Goal: Information Seeking & Learning: Learn about a topic

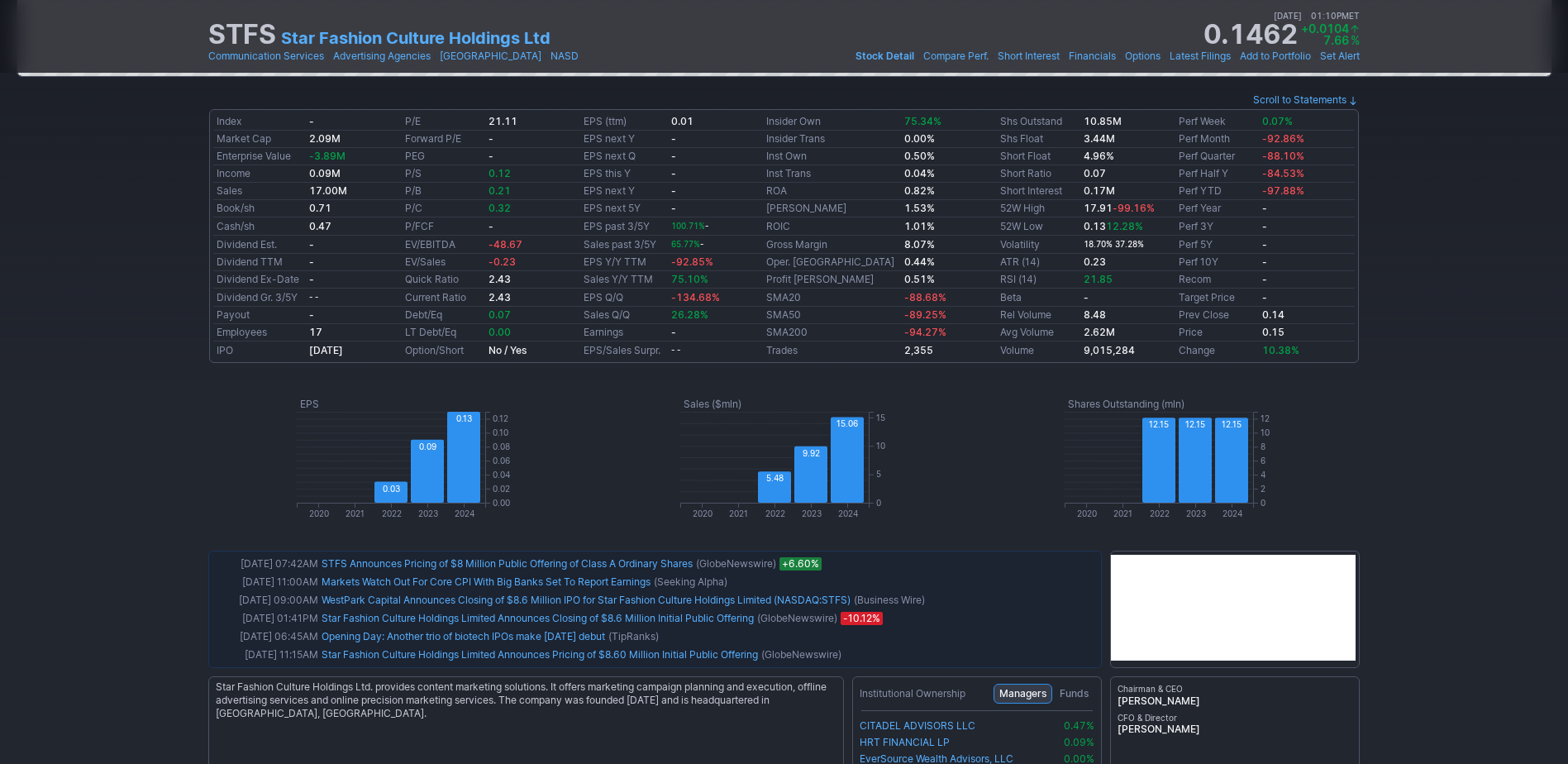
scroll to position [579, 0]
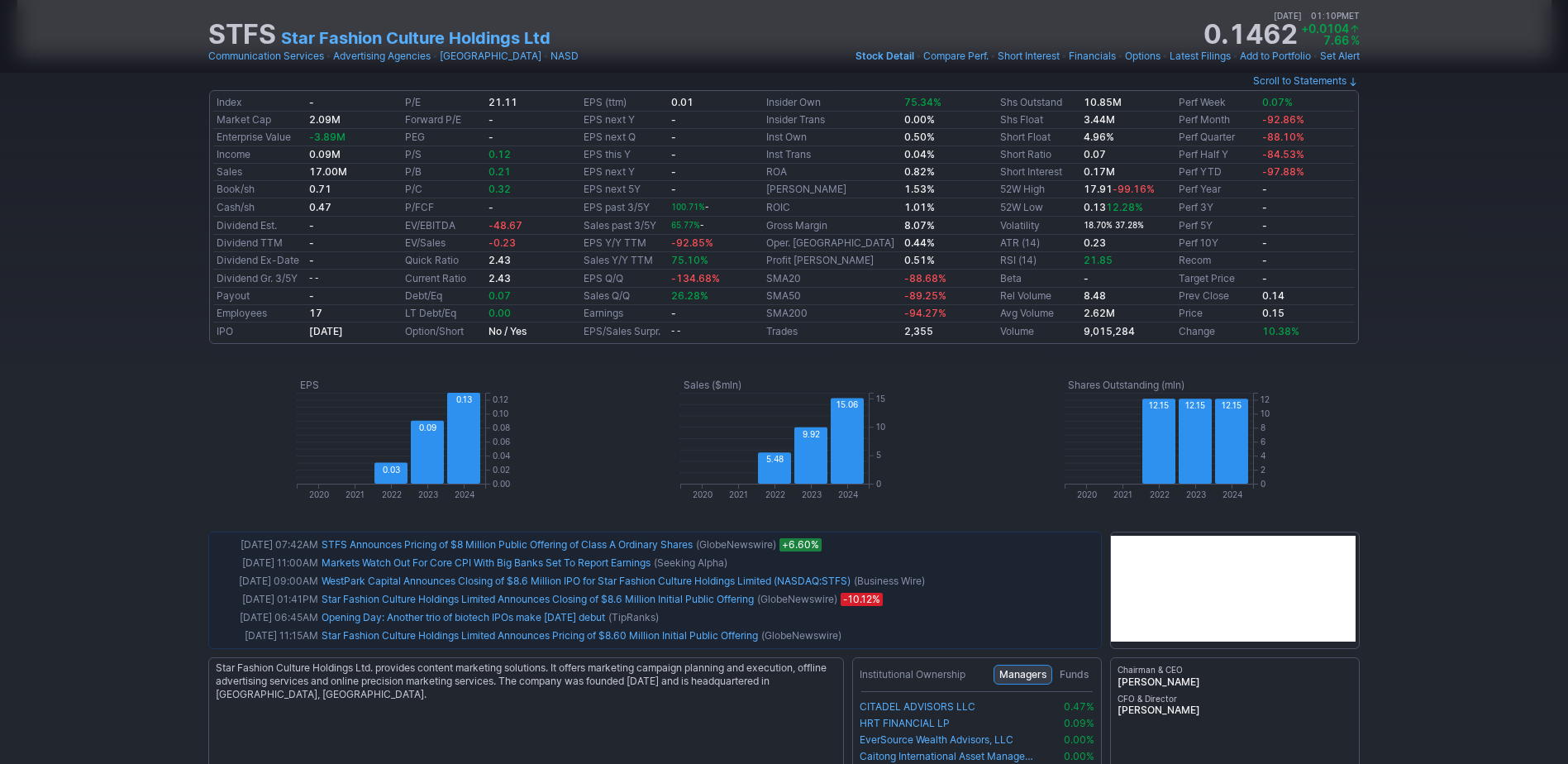
click at [1433, 609] on div "STFS Star Fashion Culture Holdings Ltd Last Close Aug 29 • 11:56AM ET 0.1499 Do…" at bounding box center [784, 519] width 1568 height 2003
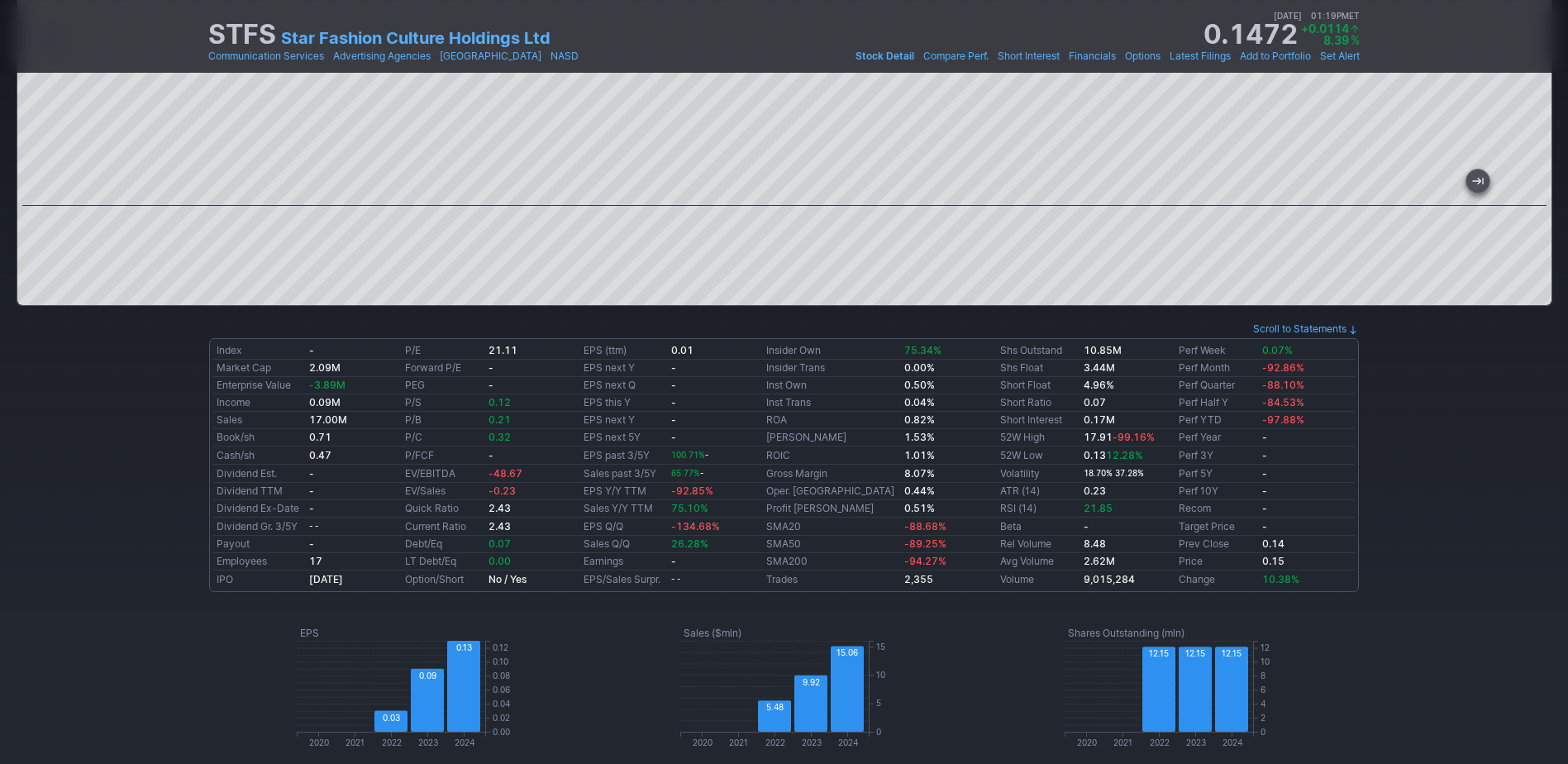
scroll to position [0, 0]
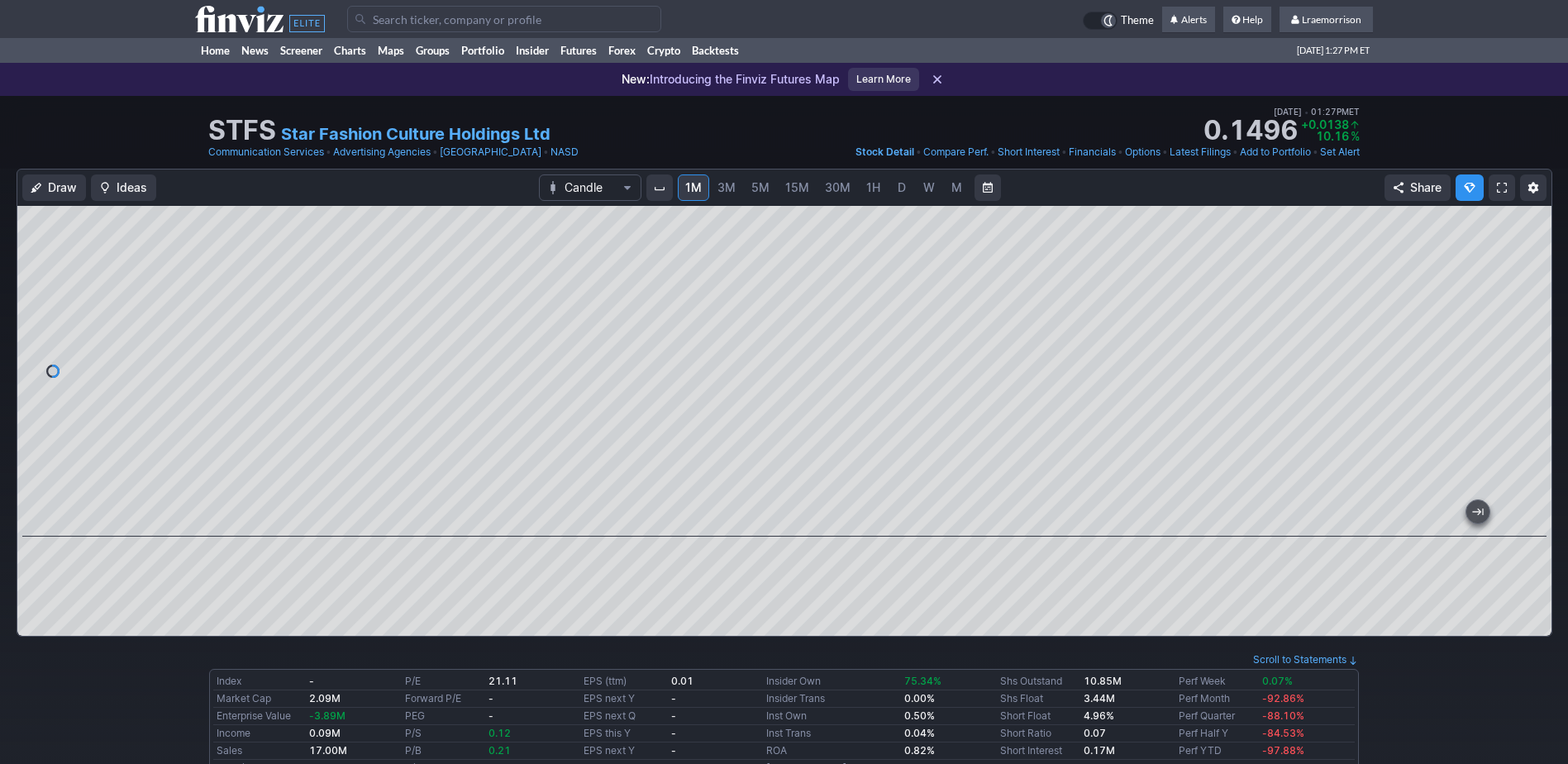
click at [402, 22] on input "Search" at bounding box center [504, 19] width 314 height 27
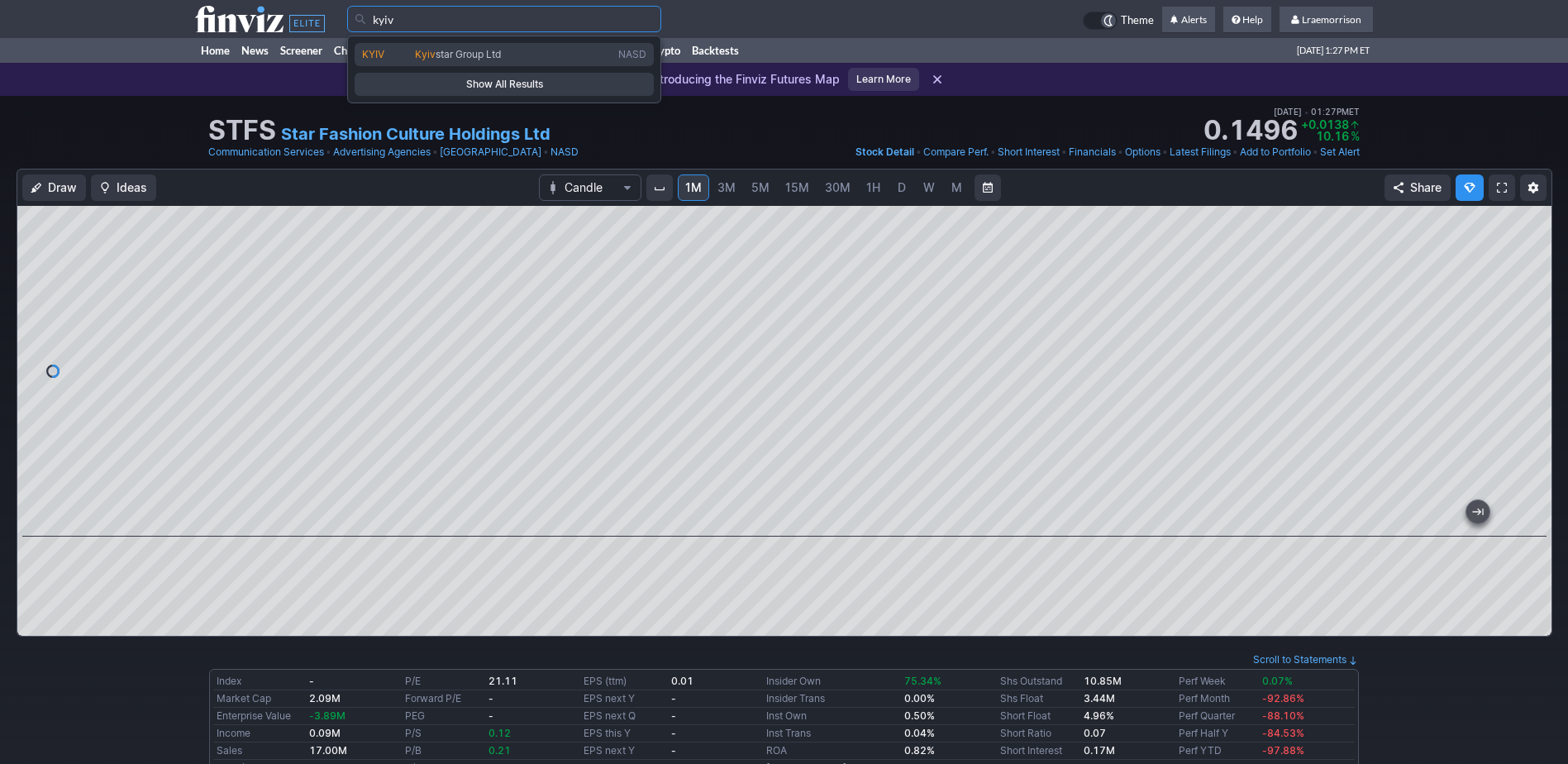
click at [398, 53] on span "KYIV" at bounding box center [389, 55] width 53 height 14
type input "KYIV"
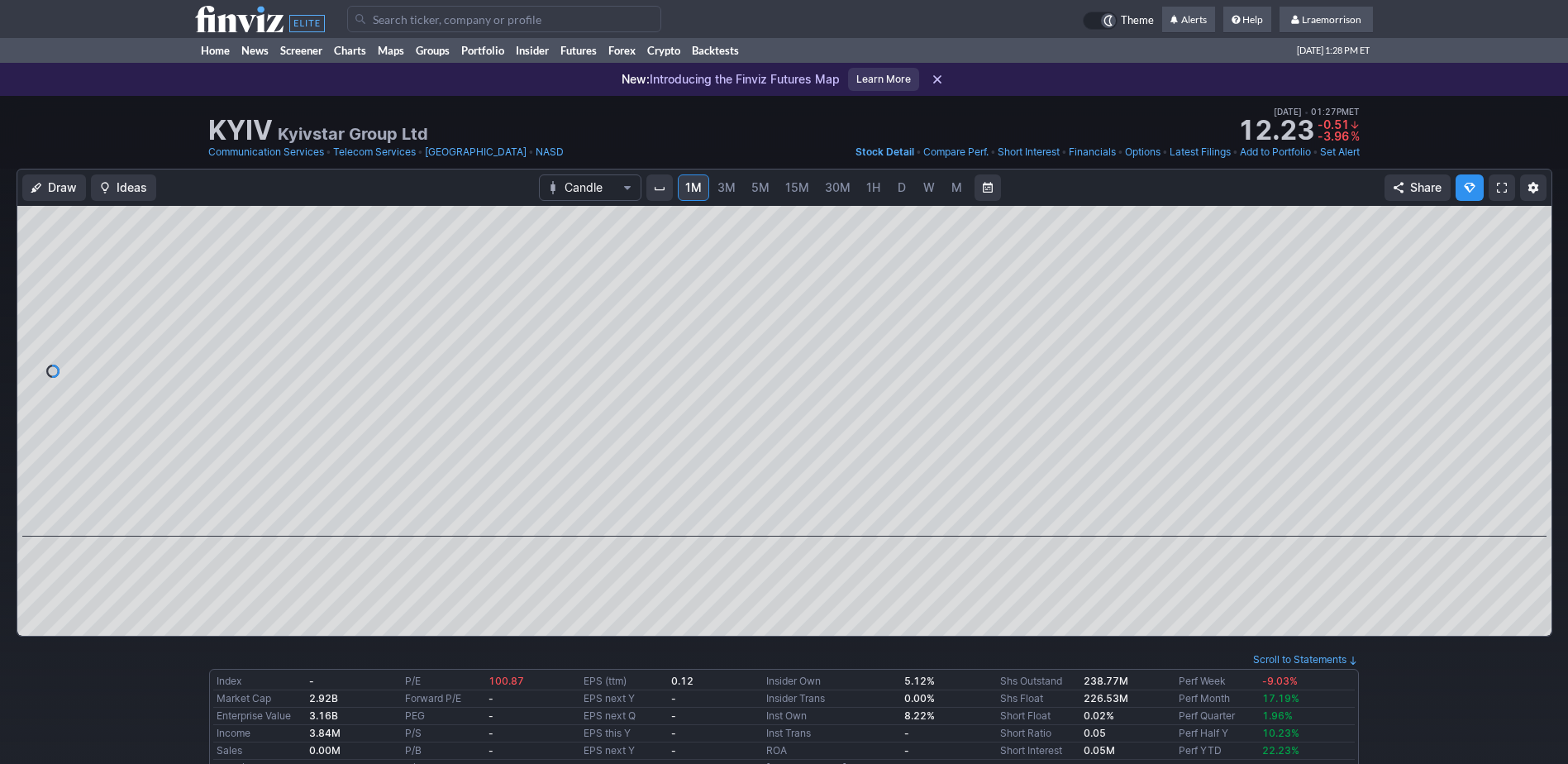
click at [955, 191] on span "M" at bounding box center [957, 187] width 11 height 14
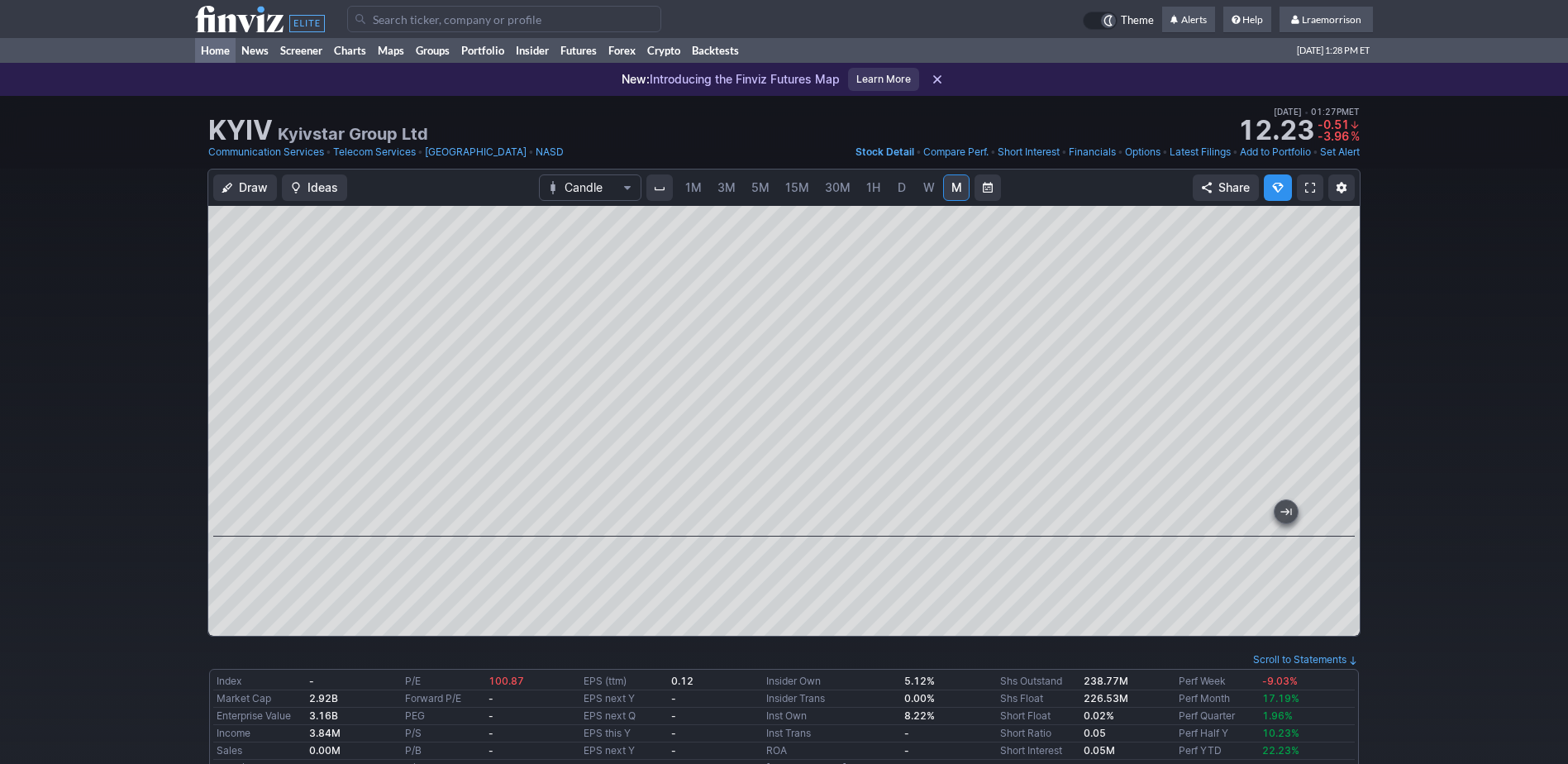
click at [218, 52] on link "Home" at bounding box center [215, 51] width 41 height 25
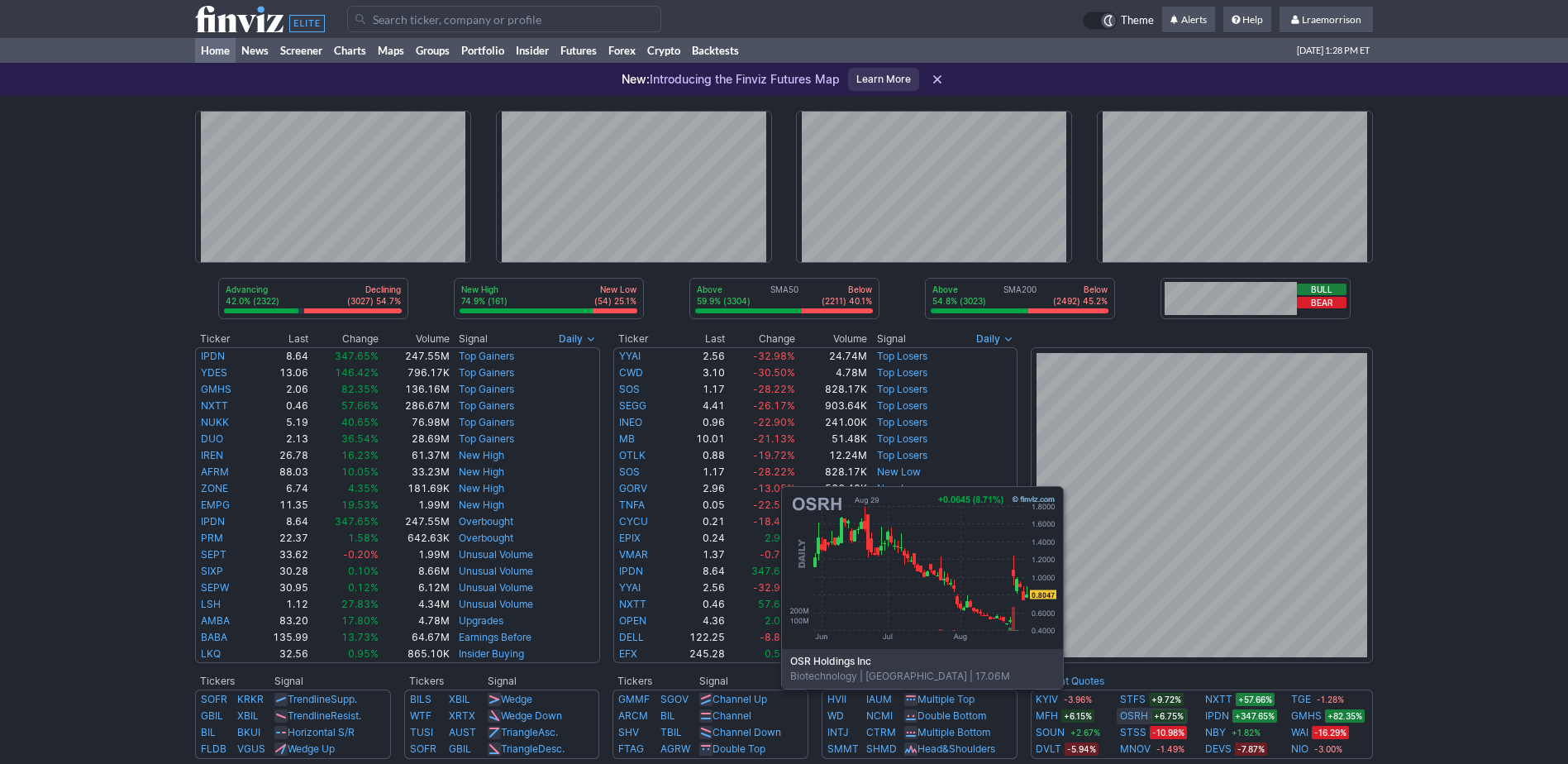
click at [1135, 713] on link "OSRH" at bounding box center [1134, 716] width 28 height 17
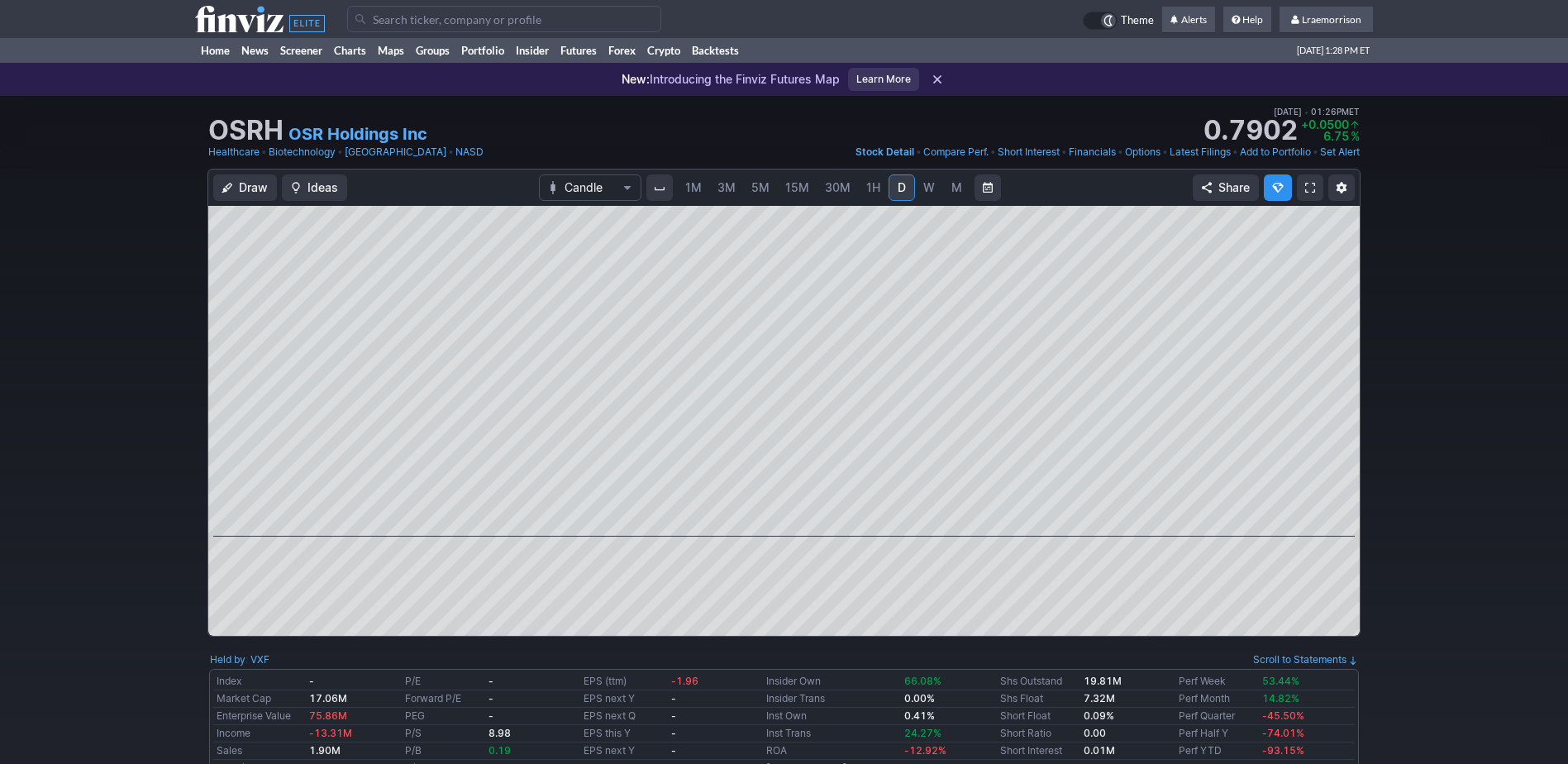
click at [698, 186] on span "1M" at bounding box center [693, 187] width 17 height 14
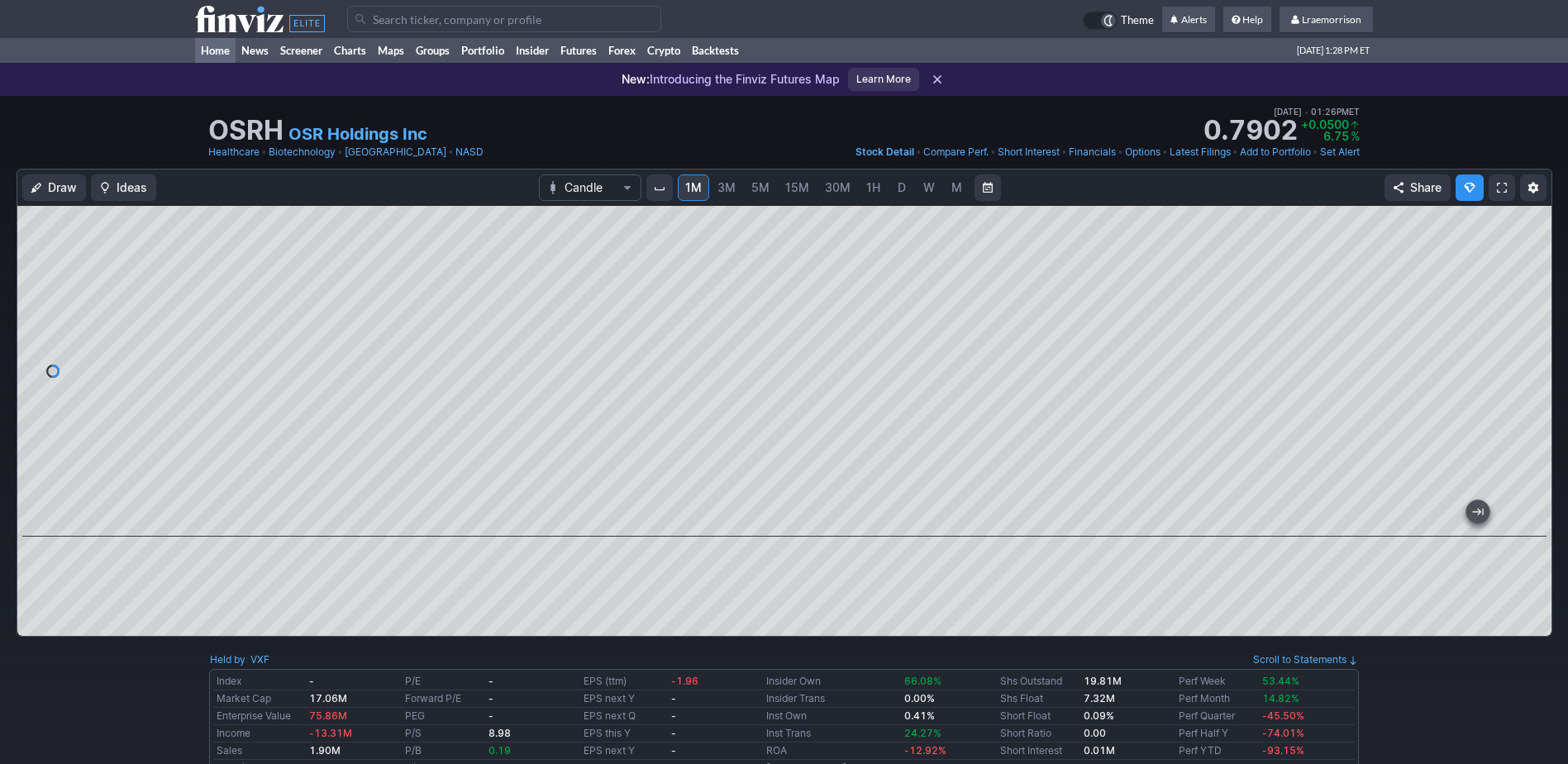
click at [214, 50] on link "Home" at bounding box center [215, 51] width 41 height 25
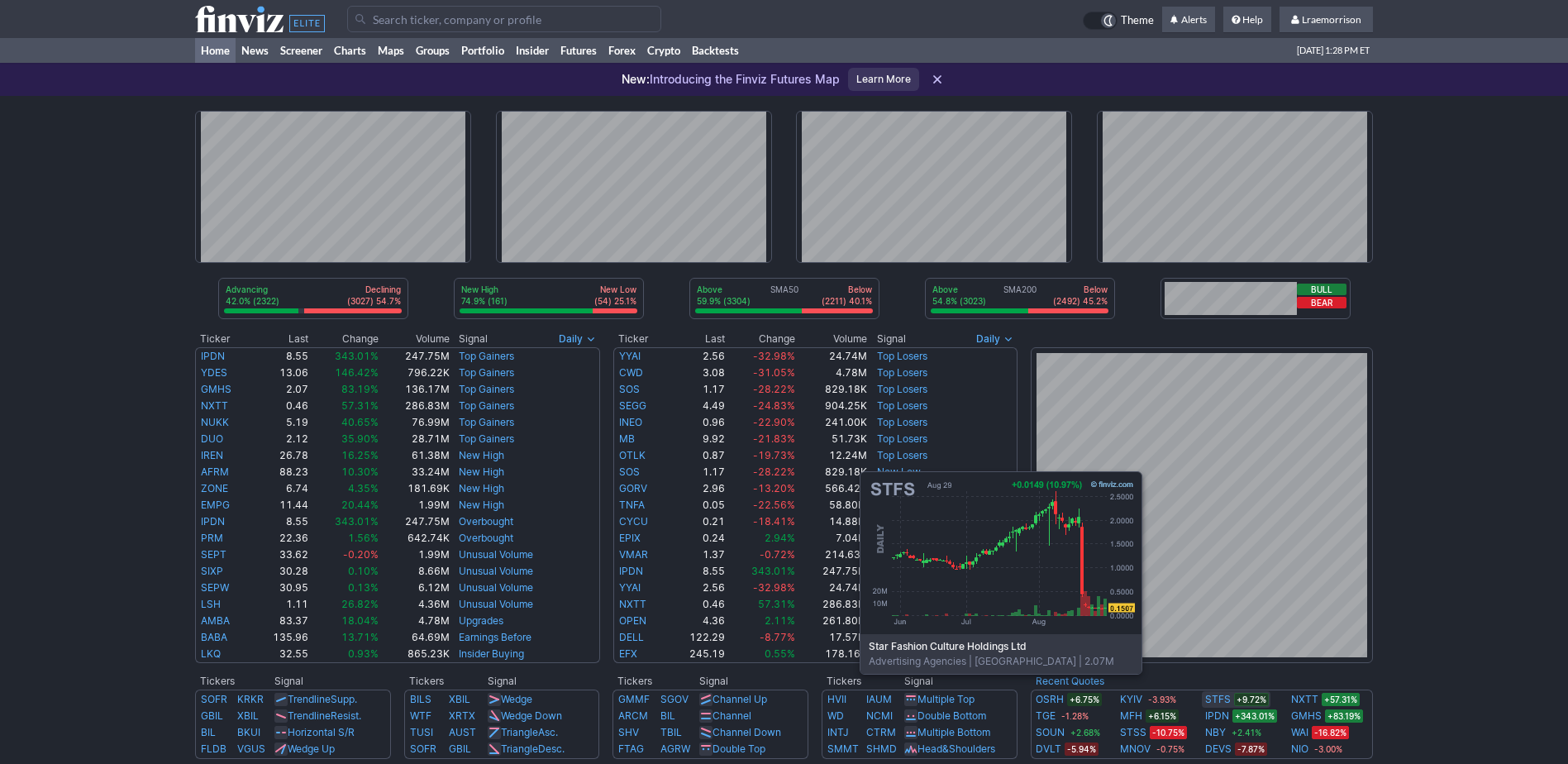
click at [1214, 698] on link "STFS" at bounding box center [1218, 699] width 26 height 17
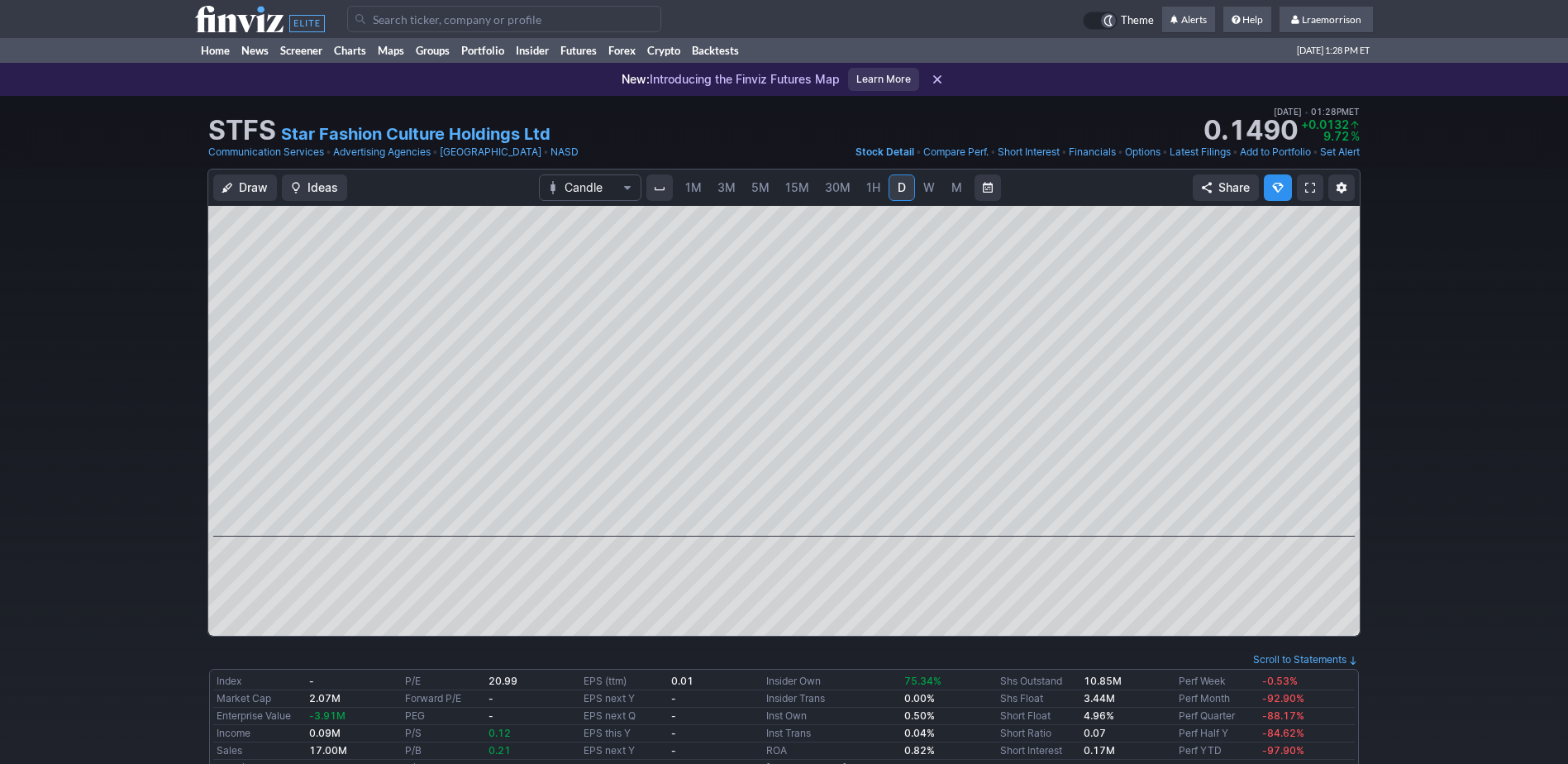
click at [696, 190] on span "1M" at bounding box center [693, 187] width 17 height 14
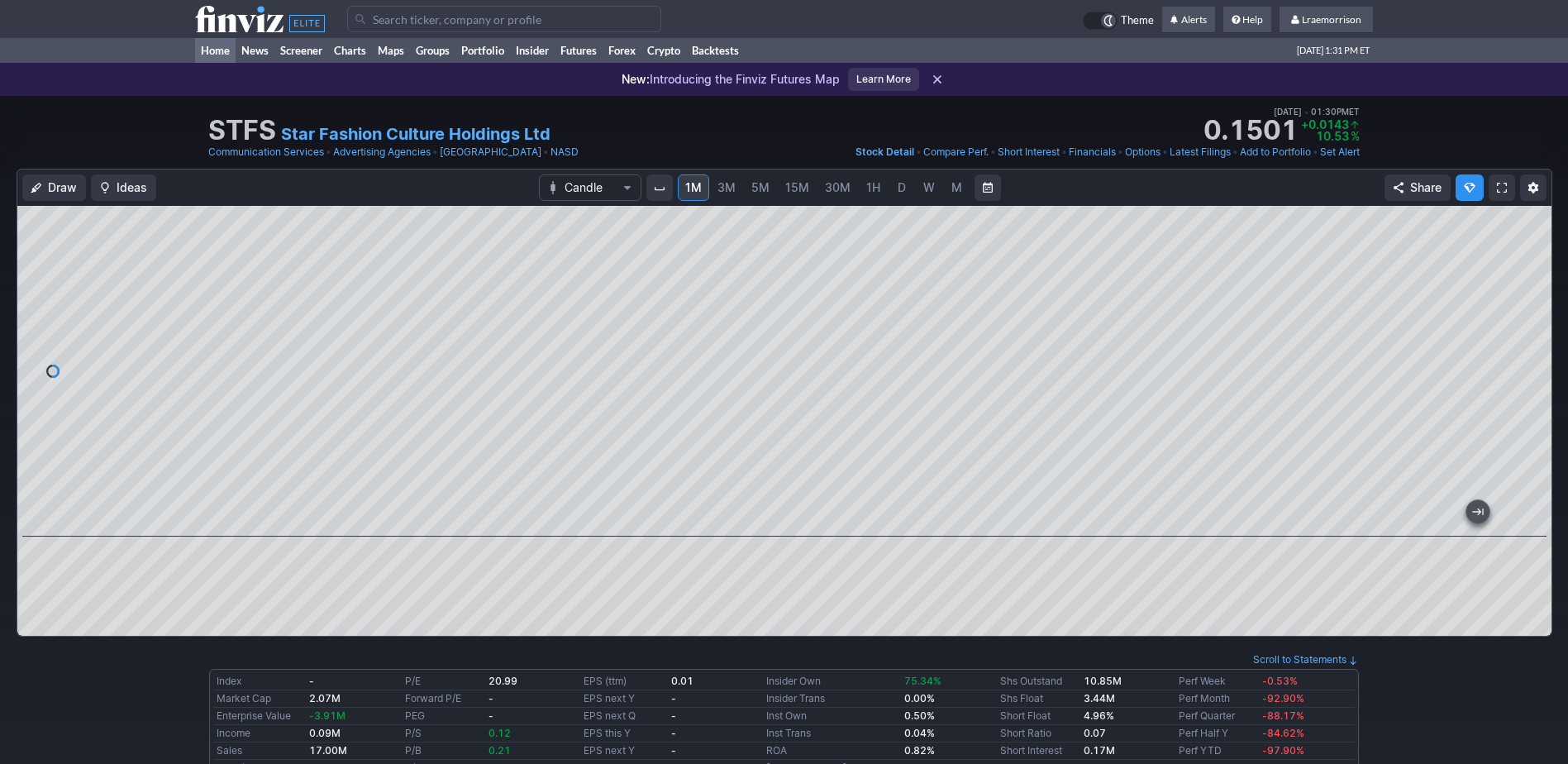
click at [214, 55] on link "Home" at bounding box center [215, 51] width 41 height 25
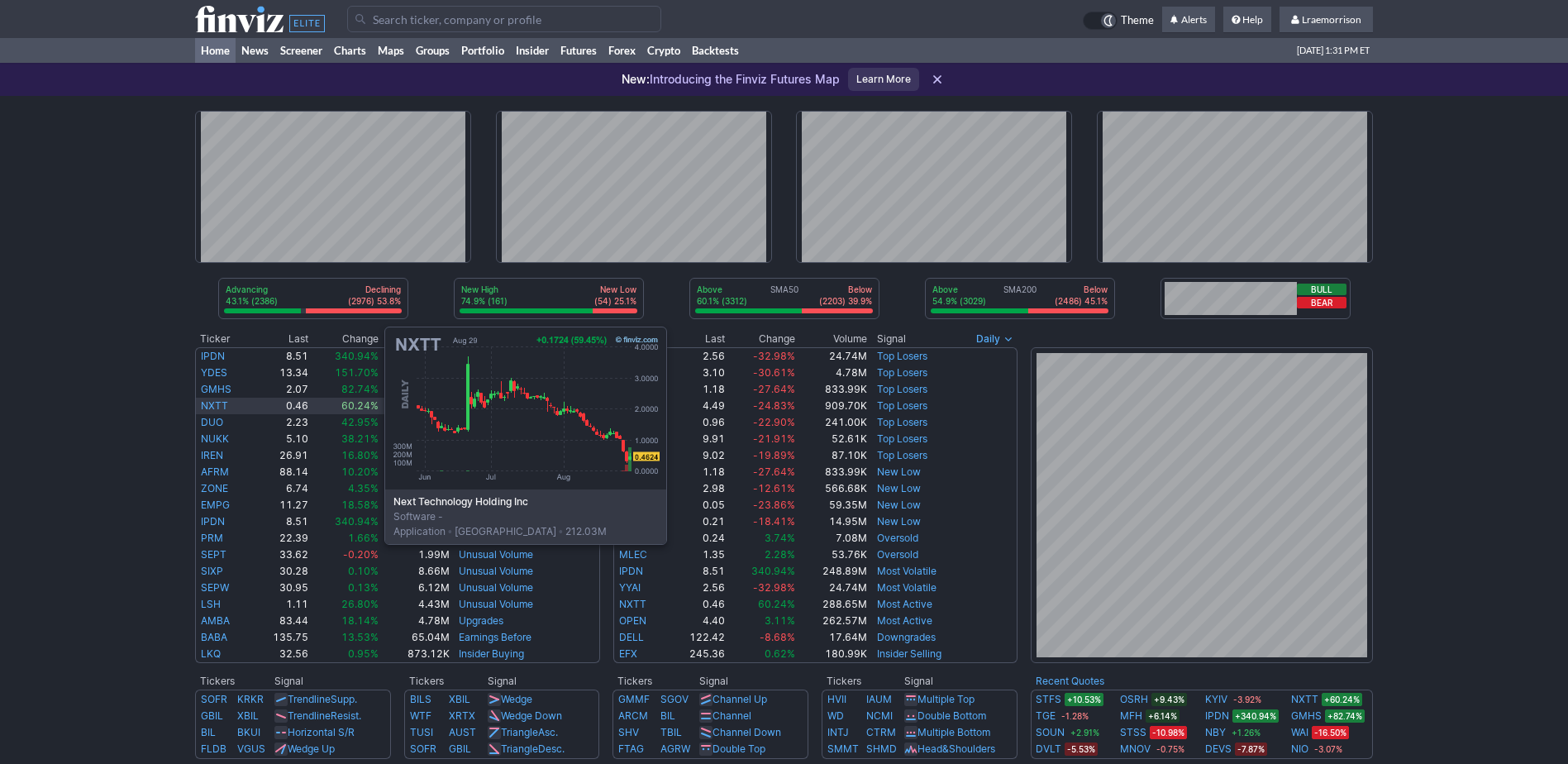
click at [219, 405] on link "NXTT" at bounding box center [214, 405] width 27 height 12
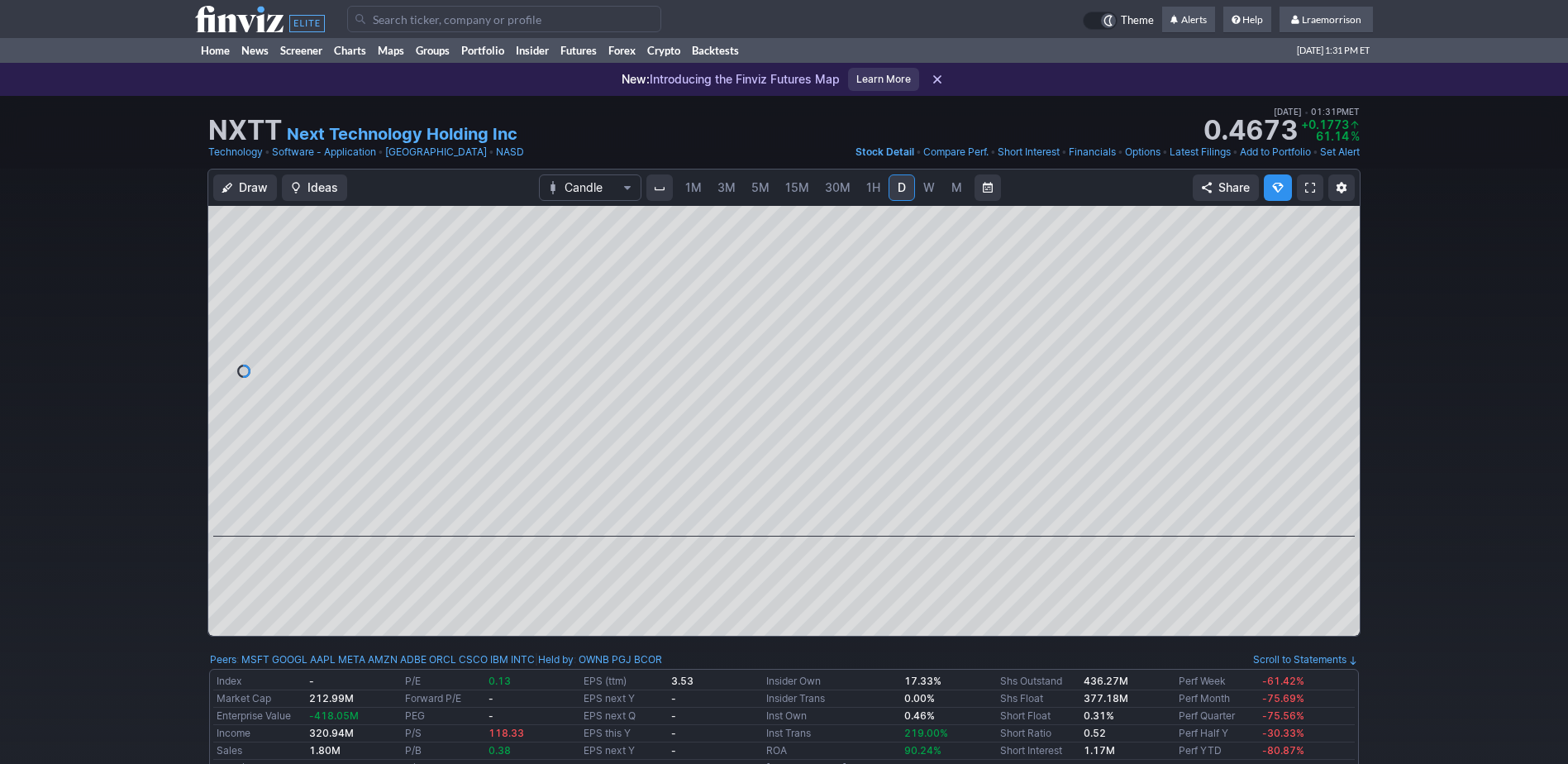
click at [690, 188] on span "1M" at bounding box center [693, 187] width 17 height 14
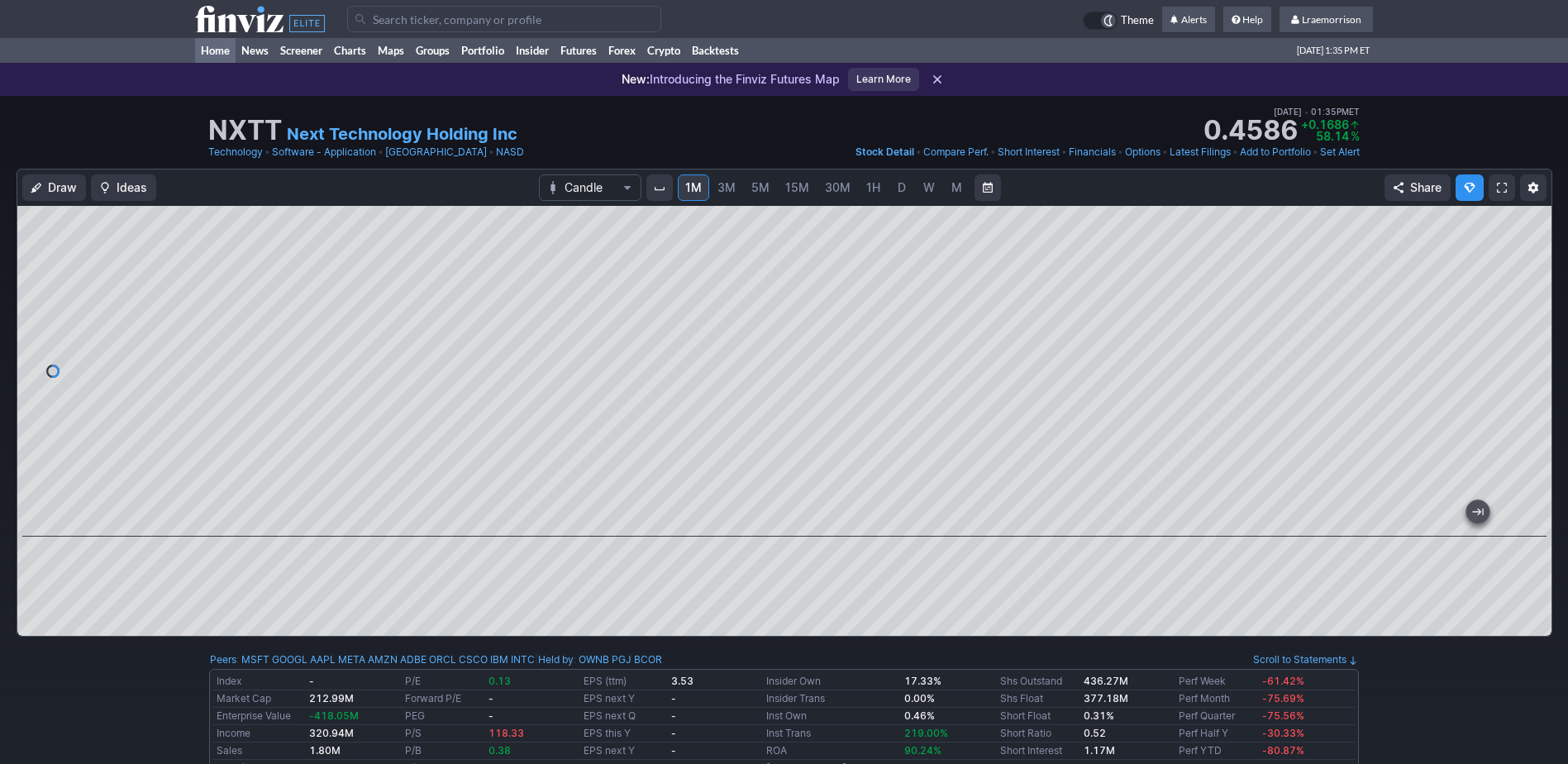
click at [228, 51] on link "Home" at bounding box center [215, 51] width 41 height 25
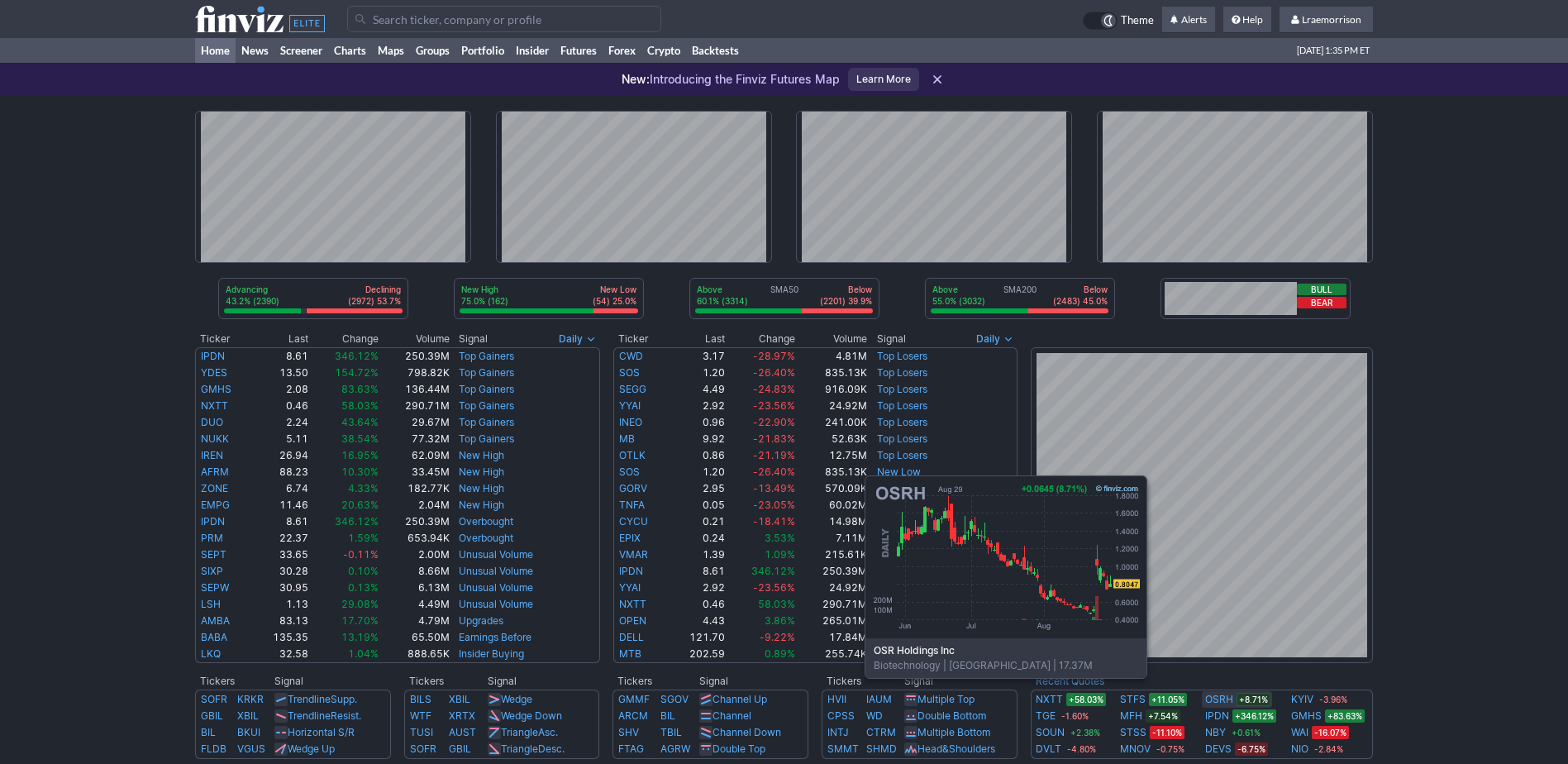
click at [1219, 703] on link "OSRH" at bounding box center [1219, 699] width 28 height 17
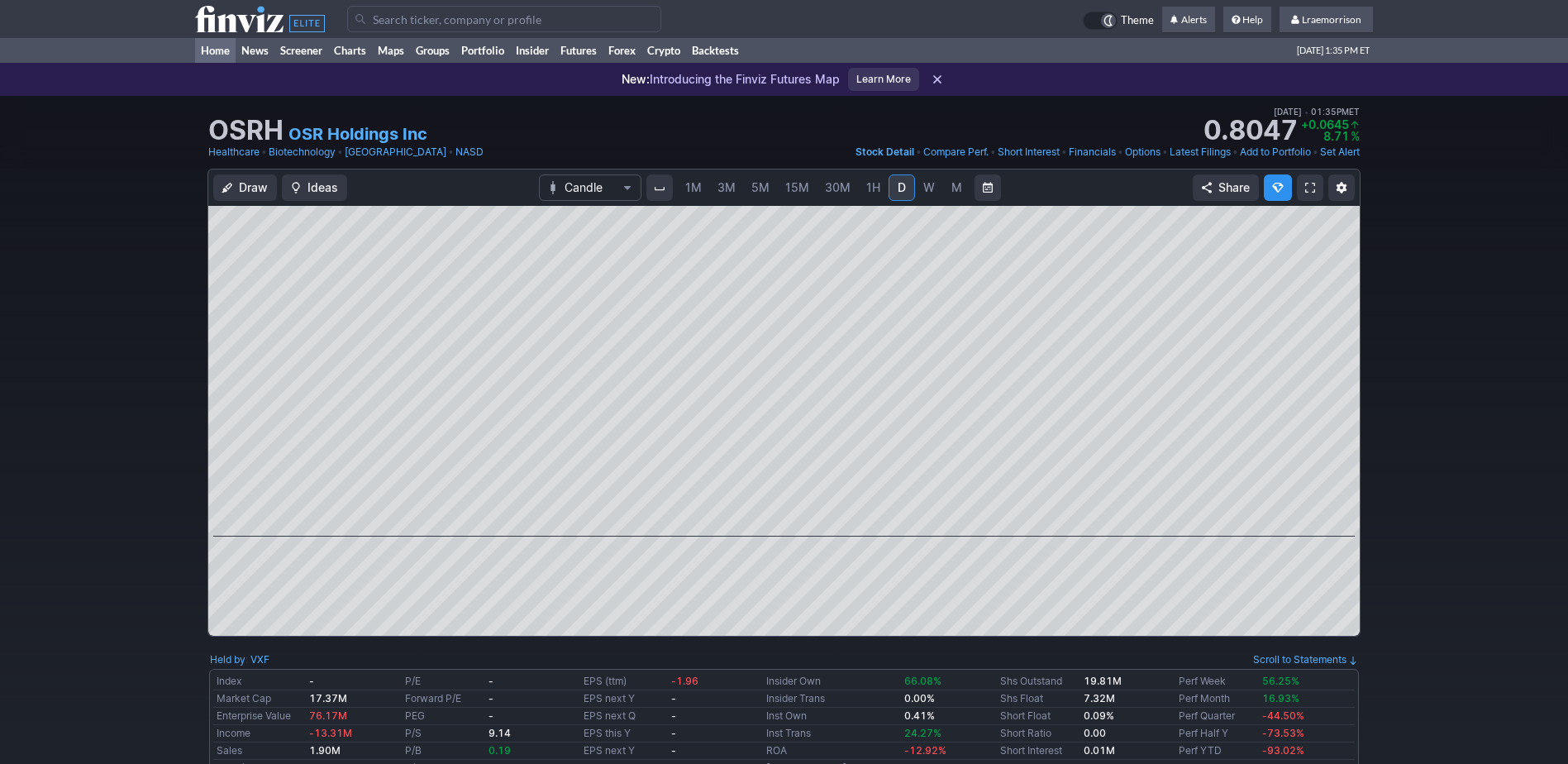
click at [213, 51] on link "Home" at bounding box center [215, 51] width 41 height 25
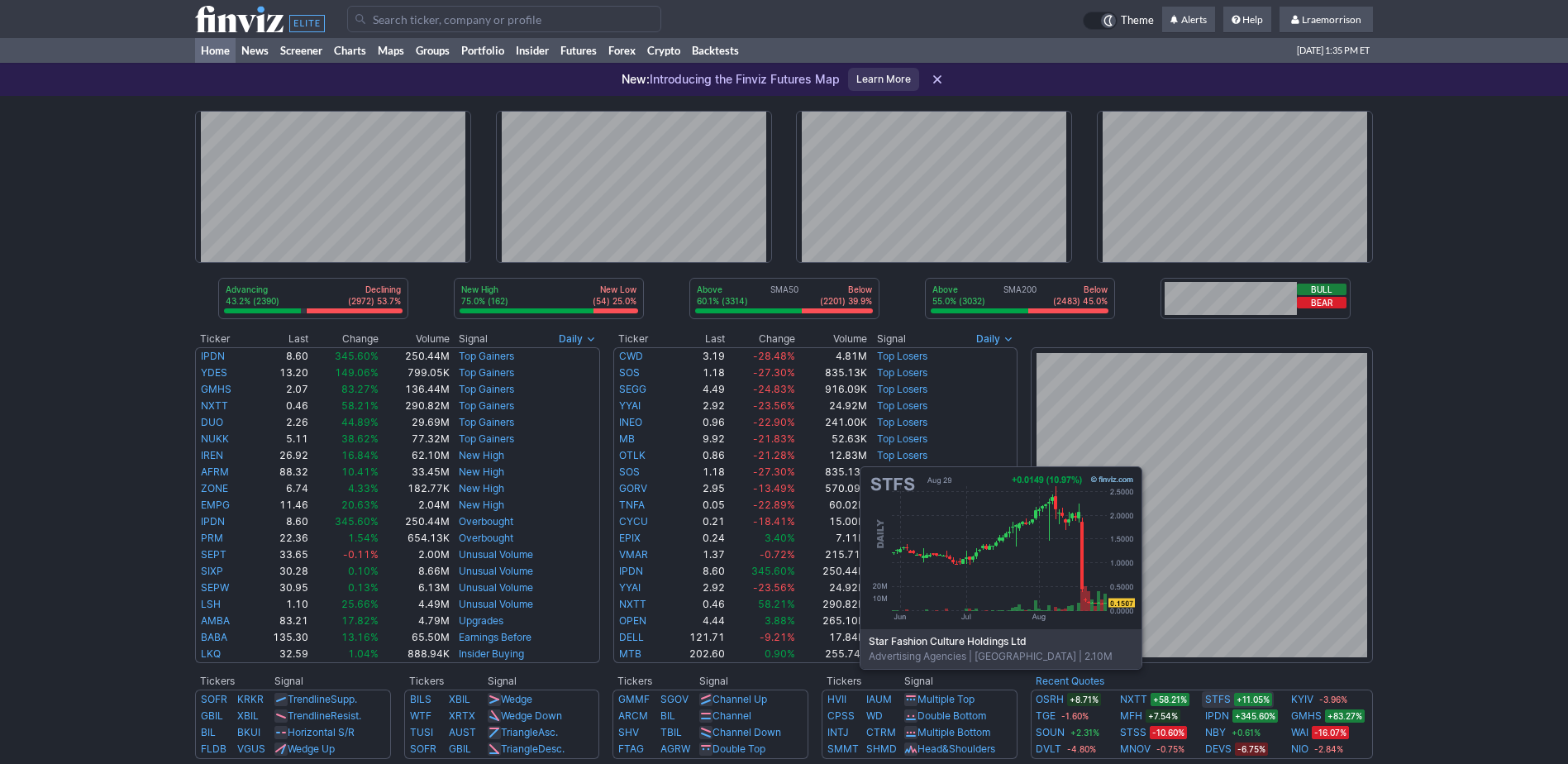
click at [1214, 693] on link "STFS" at bounding box center [1218, 699] width 26 height 17
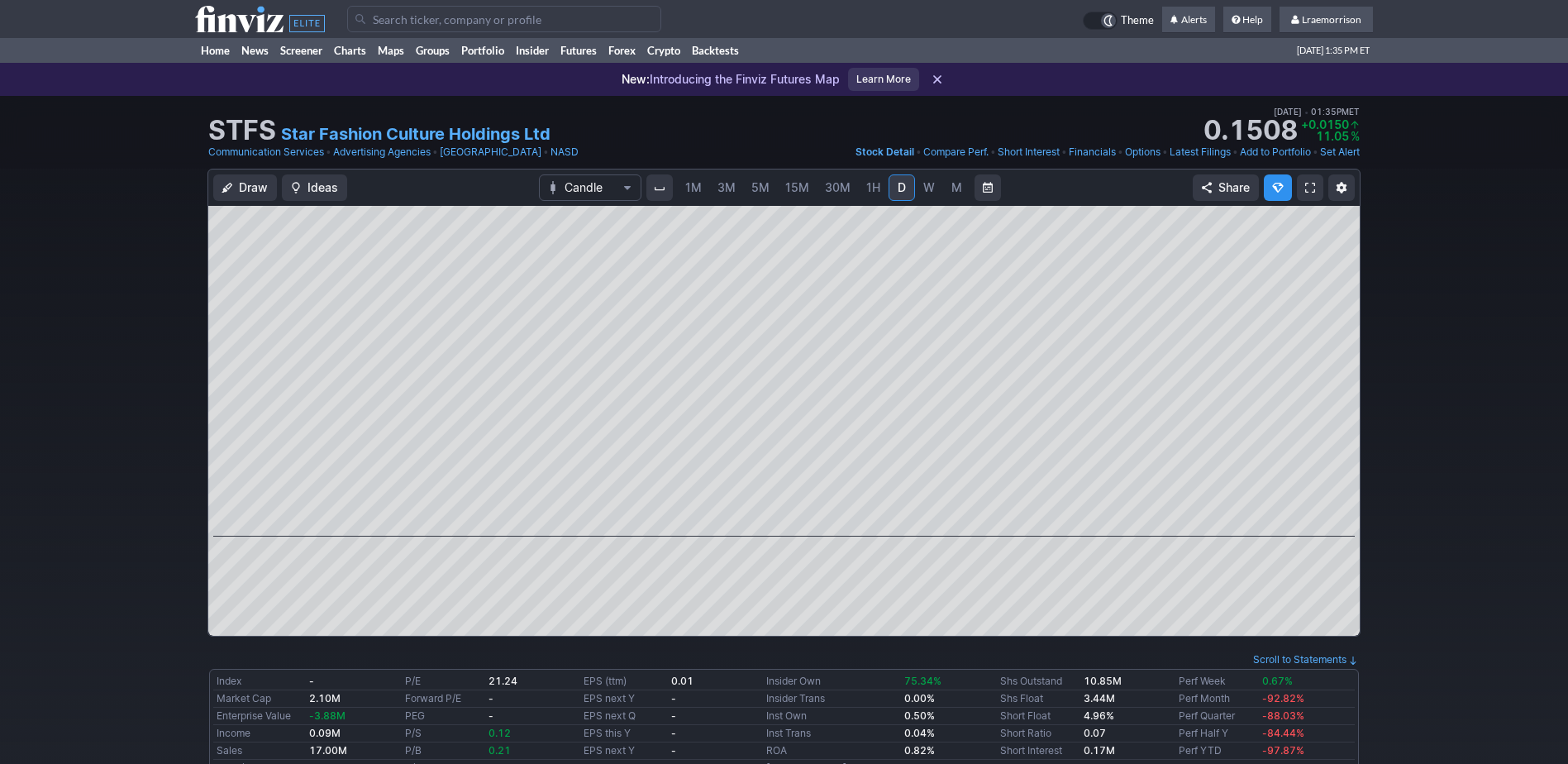
click at [693, 189] on span "1M" at bounding box center [693, 187] width 17 height 14
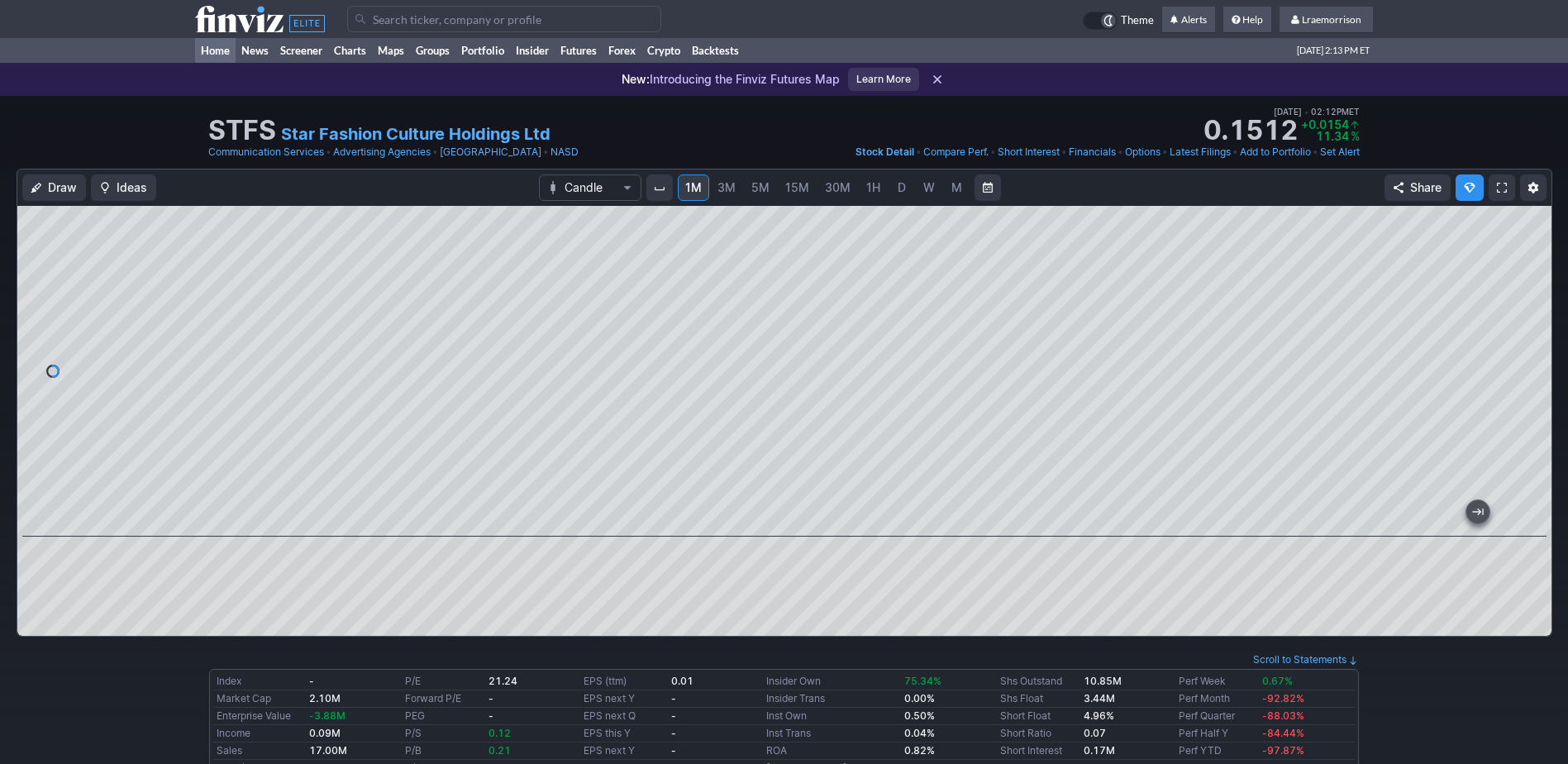
click at [213, 54] on link "Home" at bounding box center [215, 51] width 41 height 25
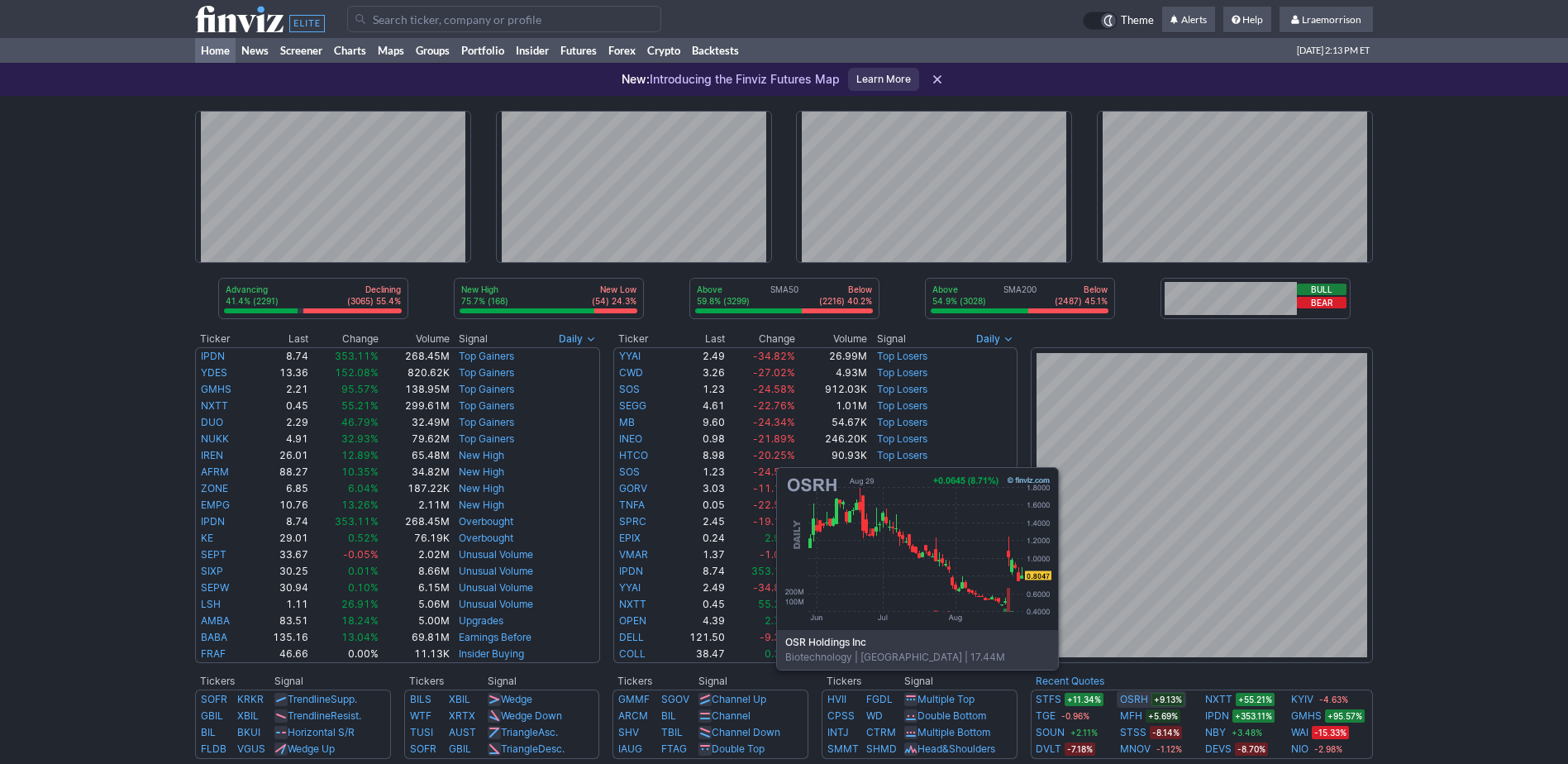
click at [1131, 694] on link "OSRH" at bounding box center [1134, 699] width 28 height 17
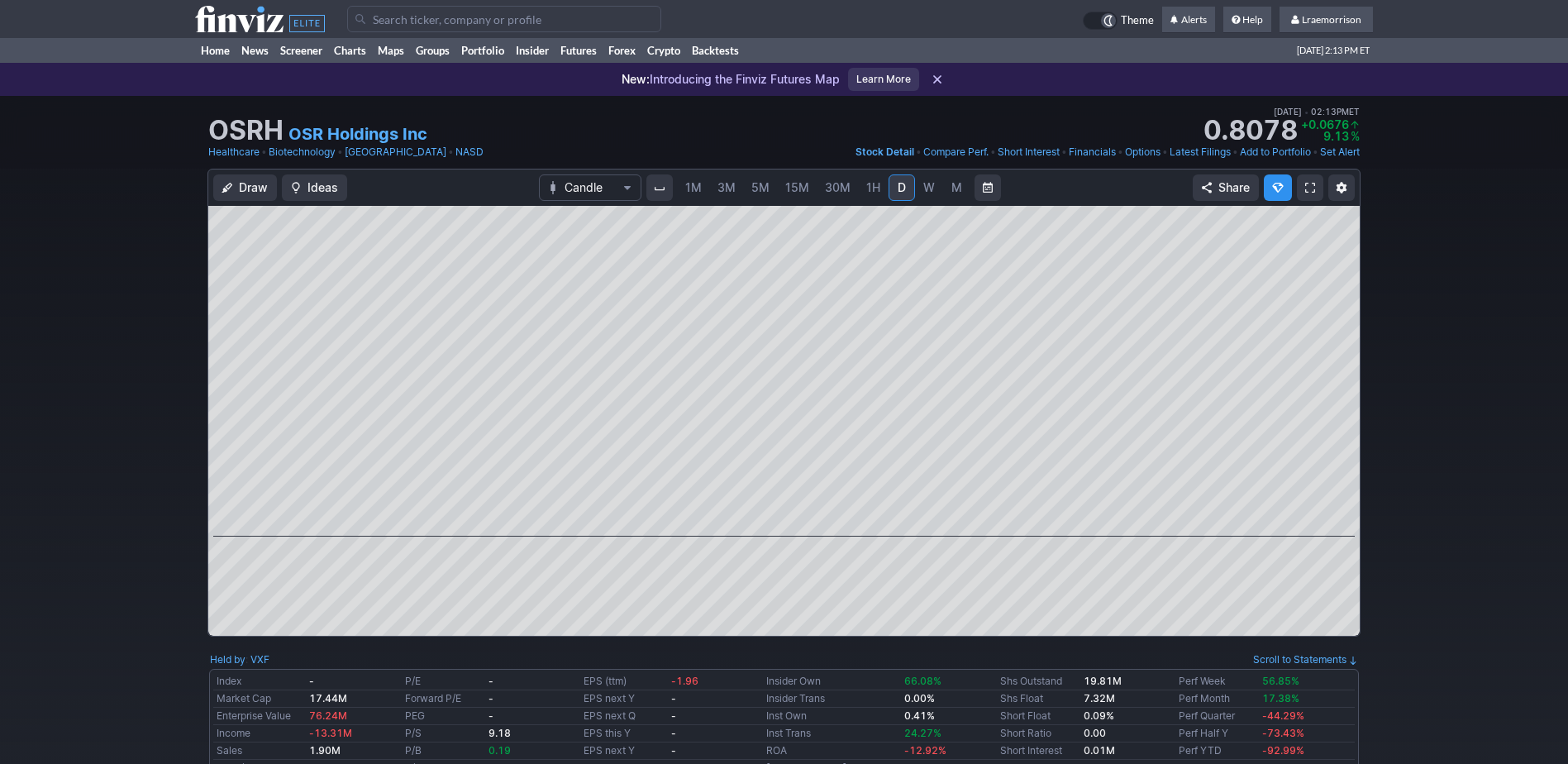
click at [686, 184] on span "1M" at bounding box center [693, 187] width 17 height 14
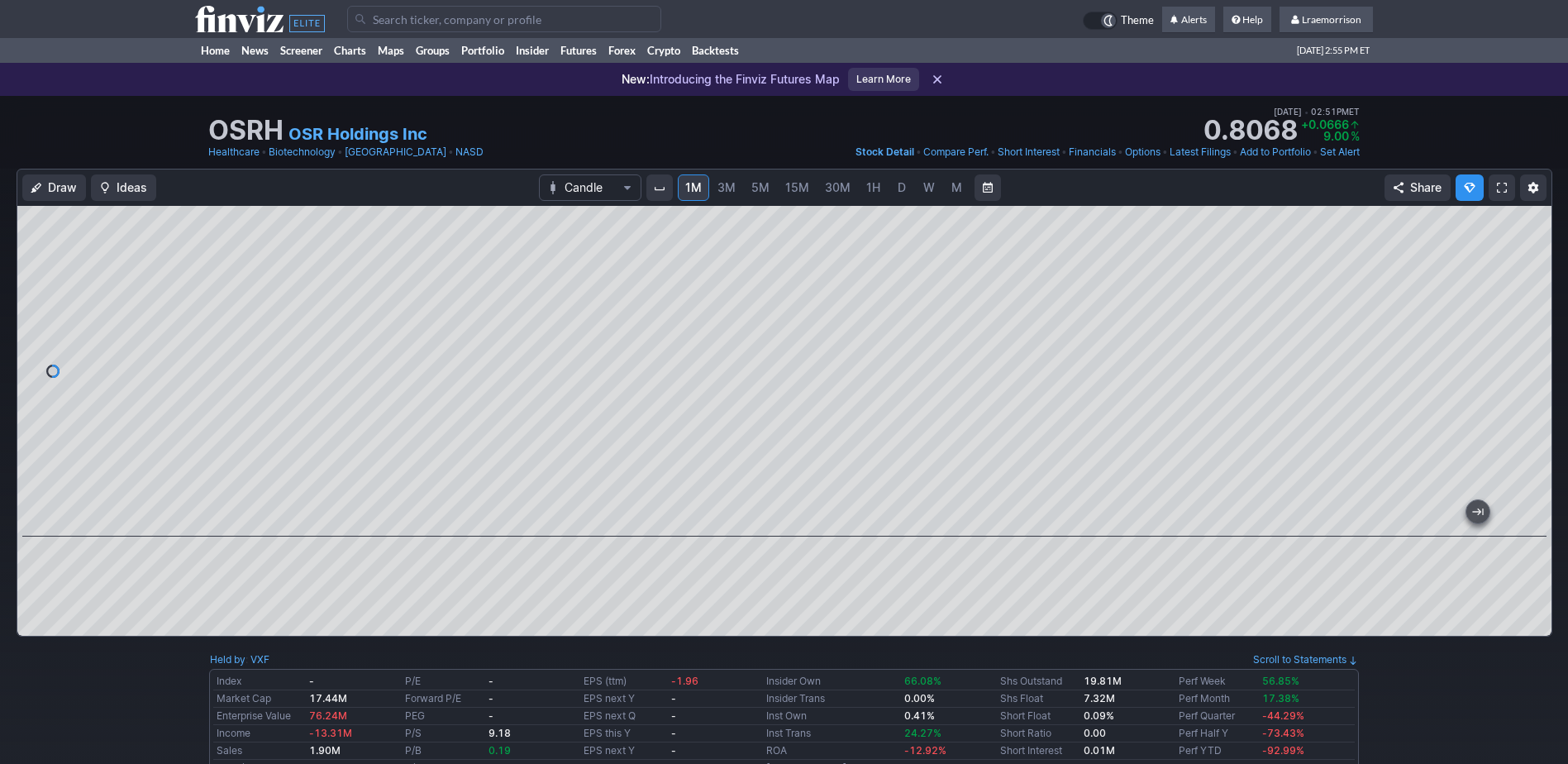
click at [953, 194] on span "M" at bounding box center [957, 188] width 12 height 17
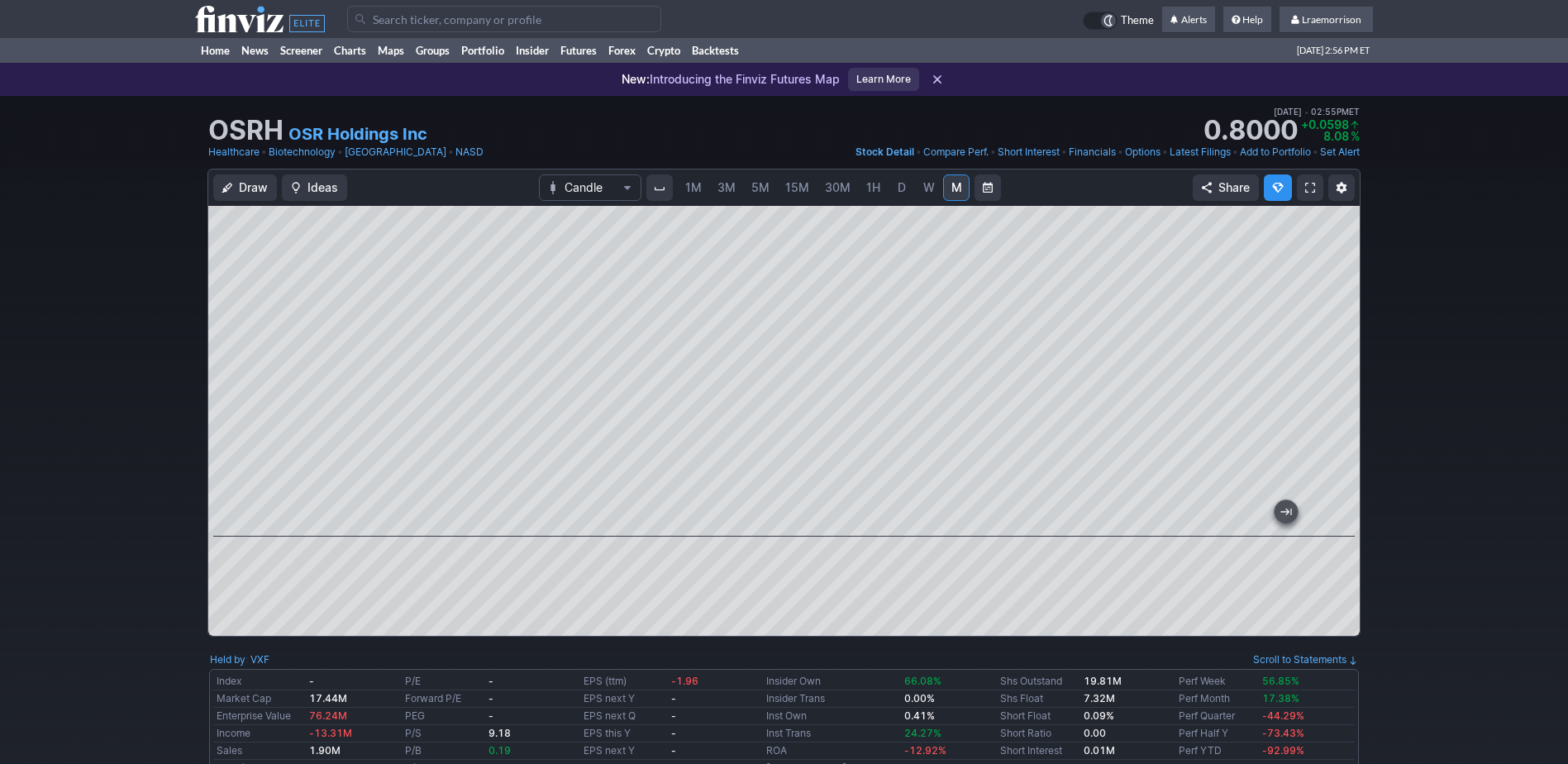
click at [380, 17] on input "Search" at bounding box center [504, 19] width 314 height 27
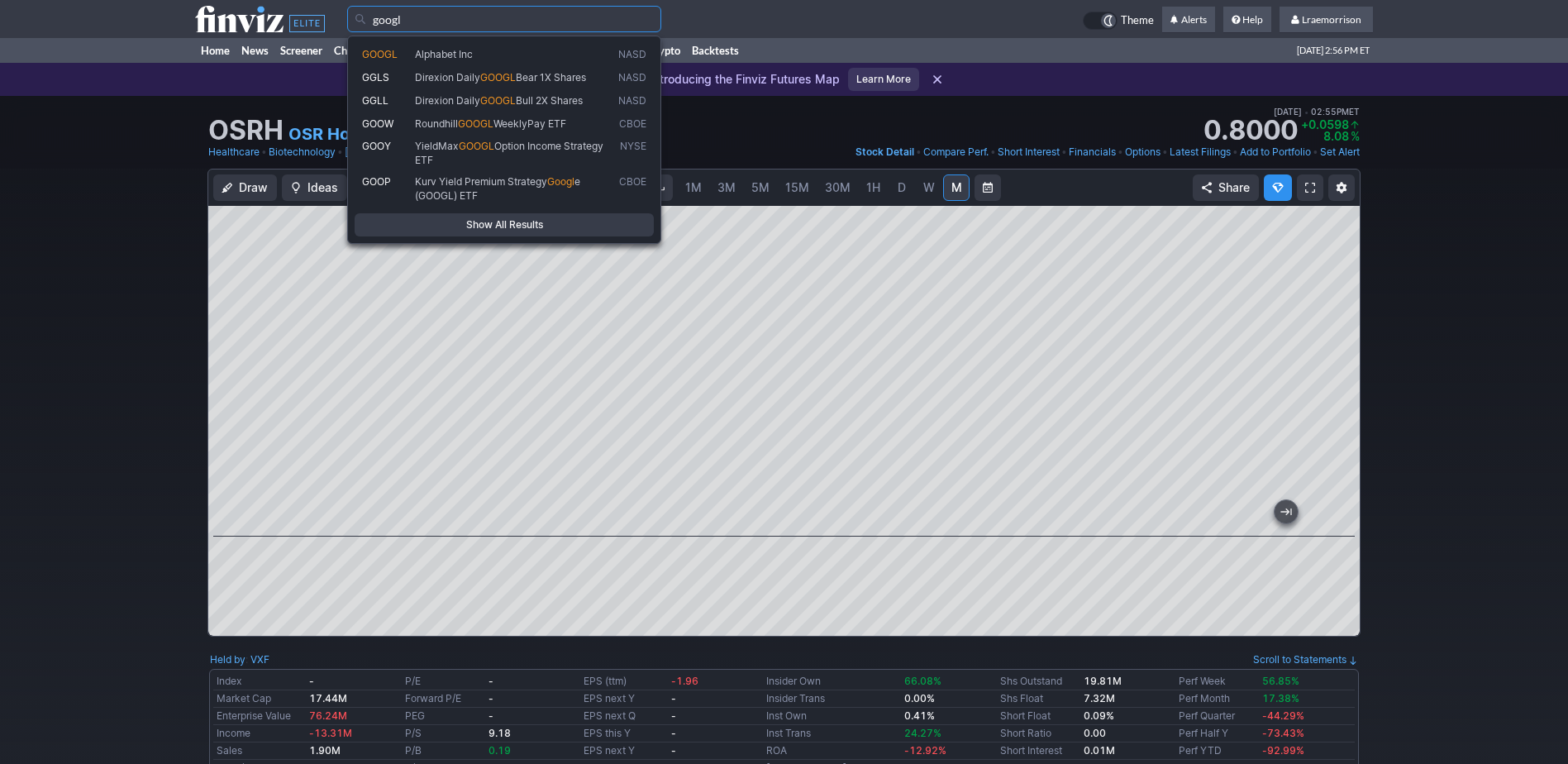
type input "googl"
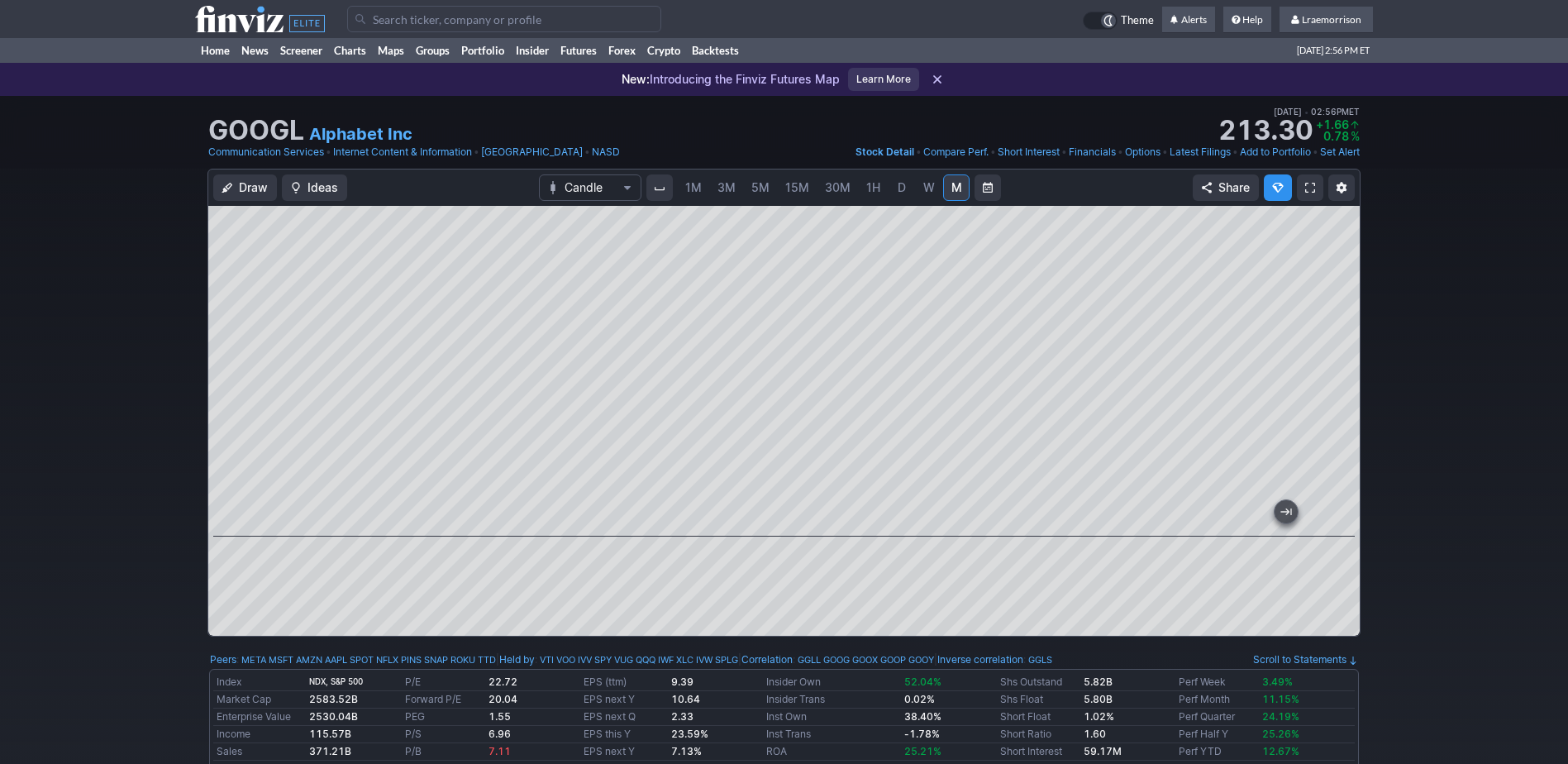
click at [691, 191] on span "1M" at bounding box center [693, 187] width 17 height 14
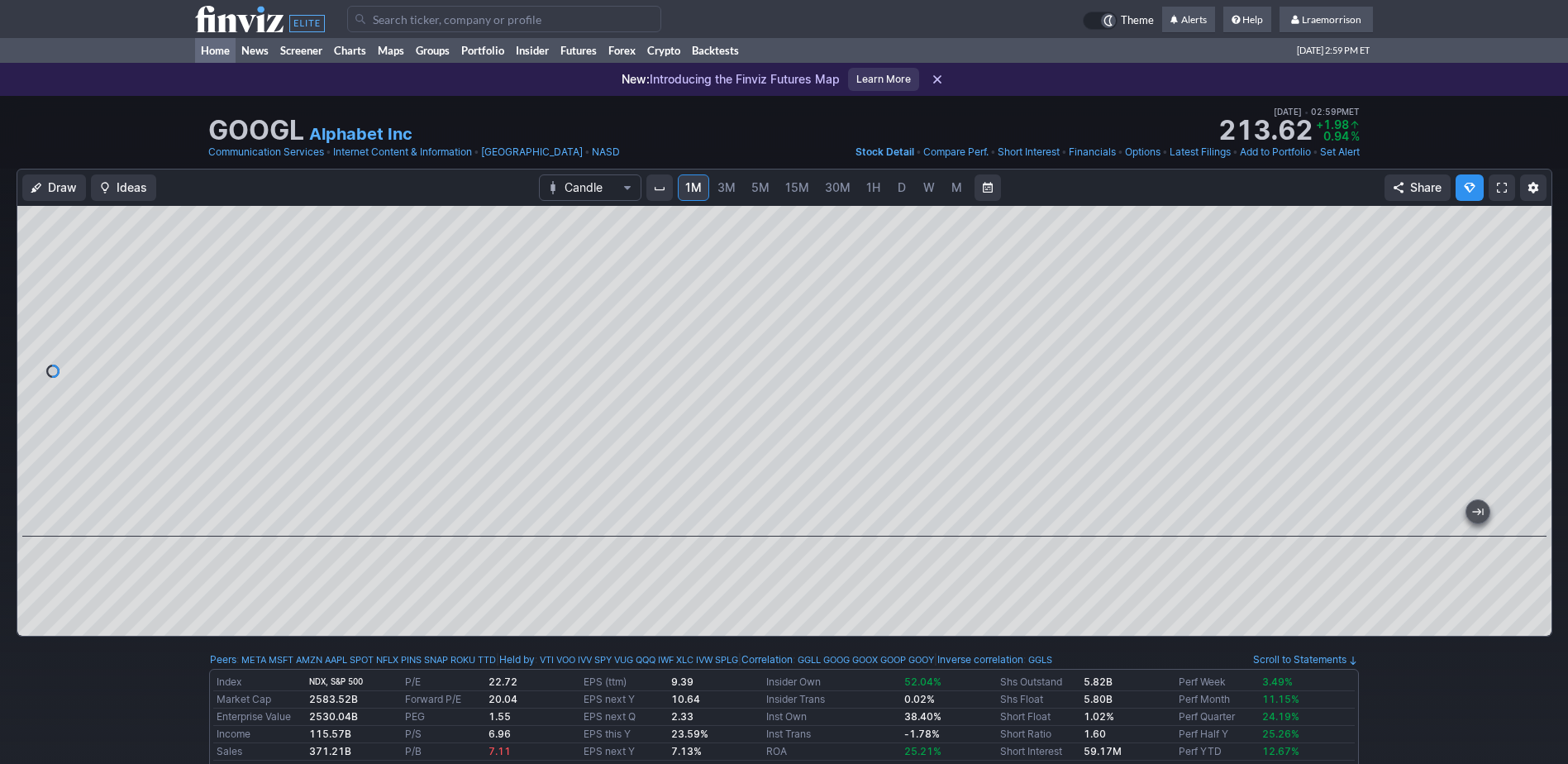
click at [213, 51] on link "Home" at bounding box center [215, 51] width 41 height 25
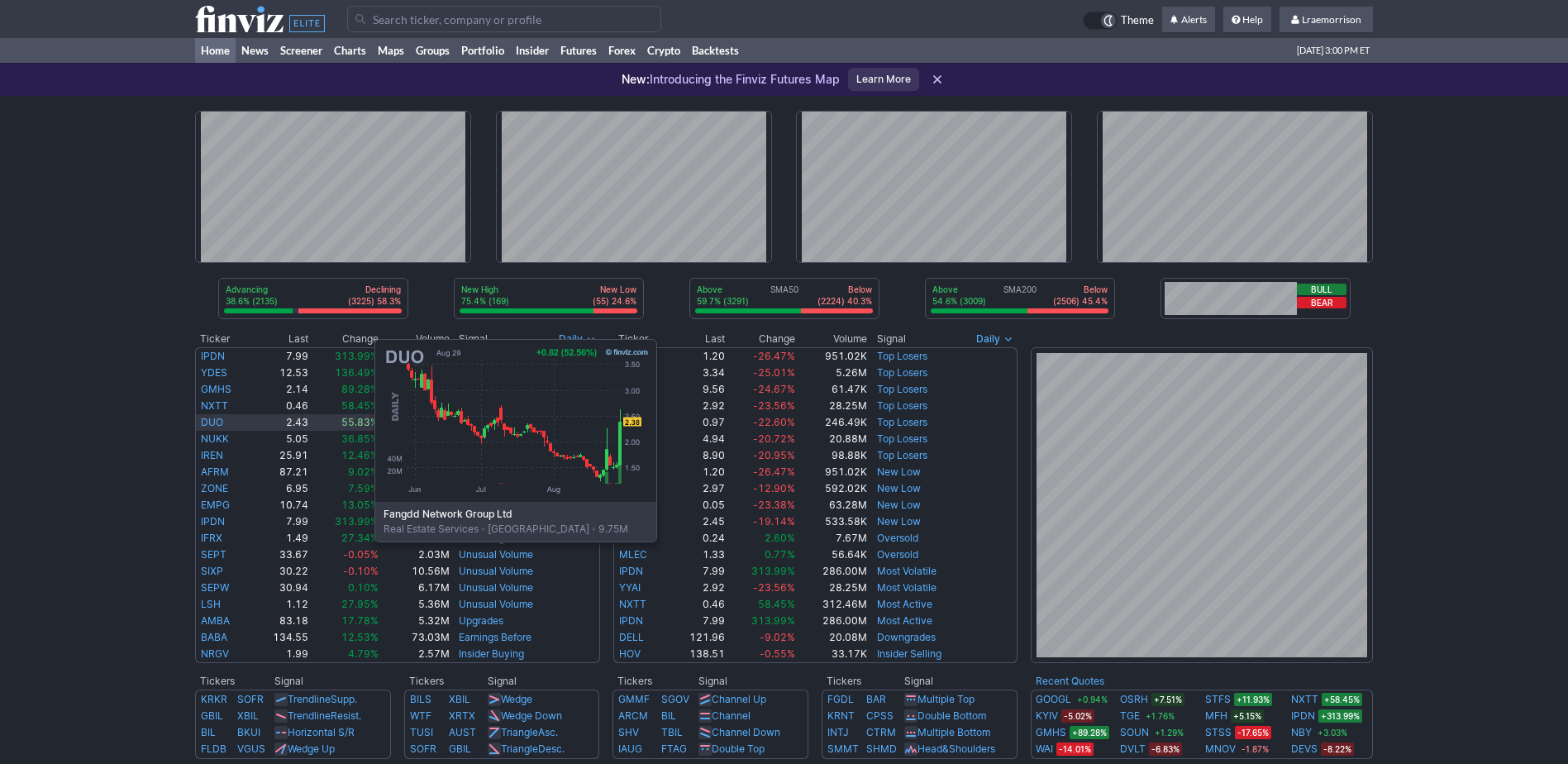
click at [209, 418] on link "DUO" at bounding box center [212, 422] width 22 height 12
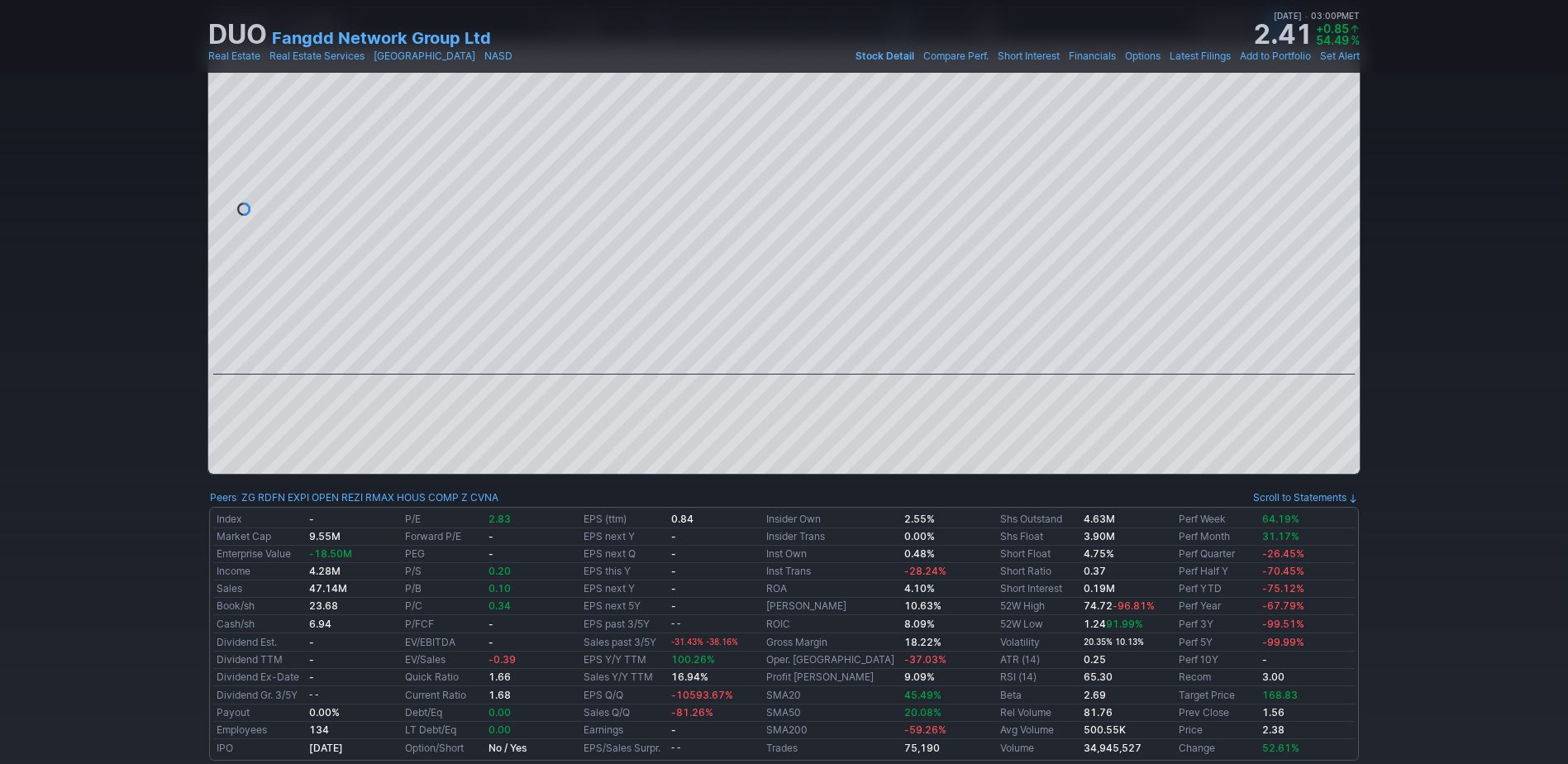
scroll to position [83, 0]
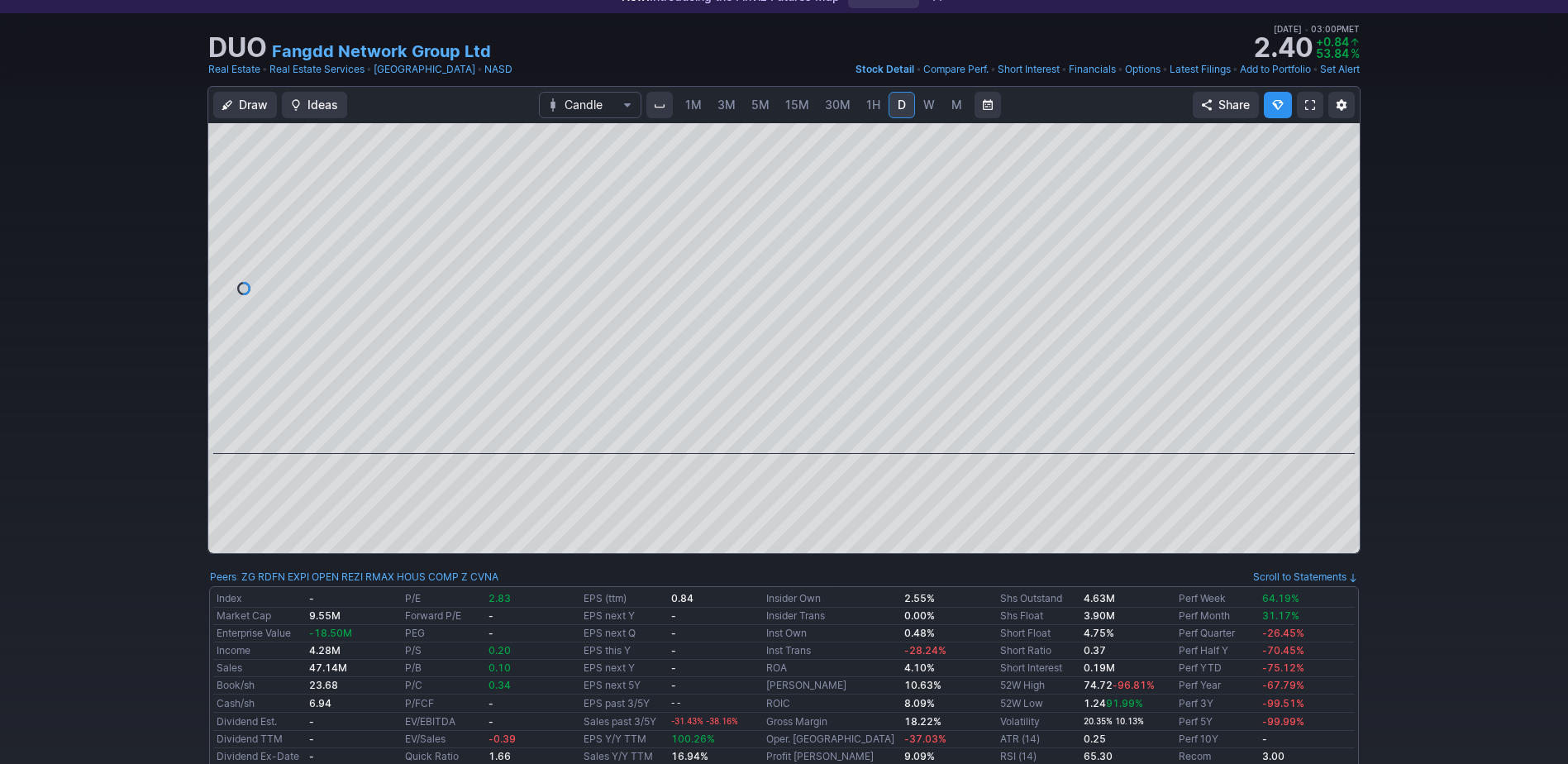
click at [689, 105] on span "1M" at bounding box center [693, 104] width 17 height 14
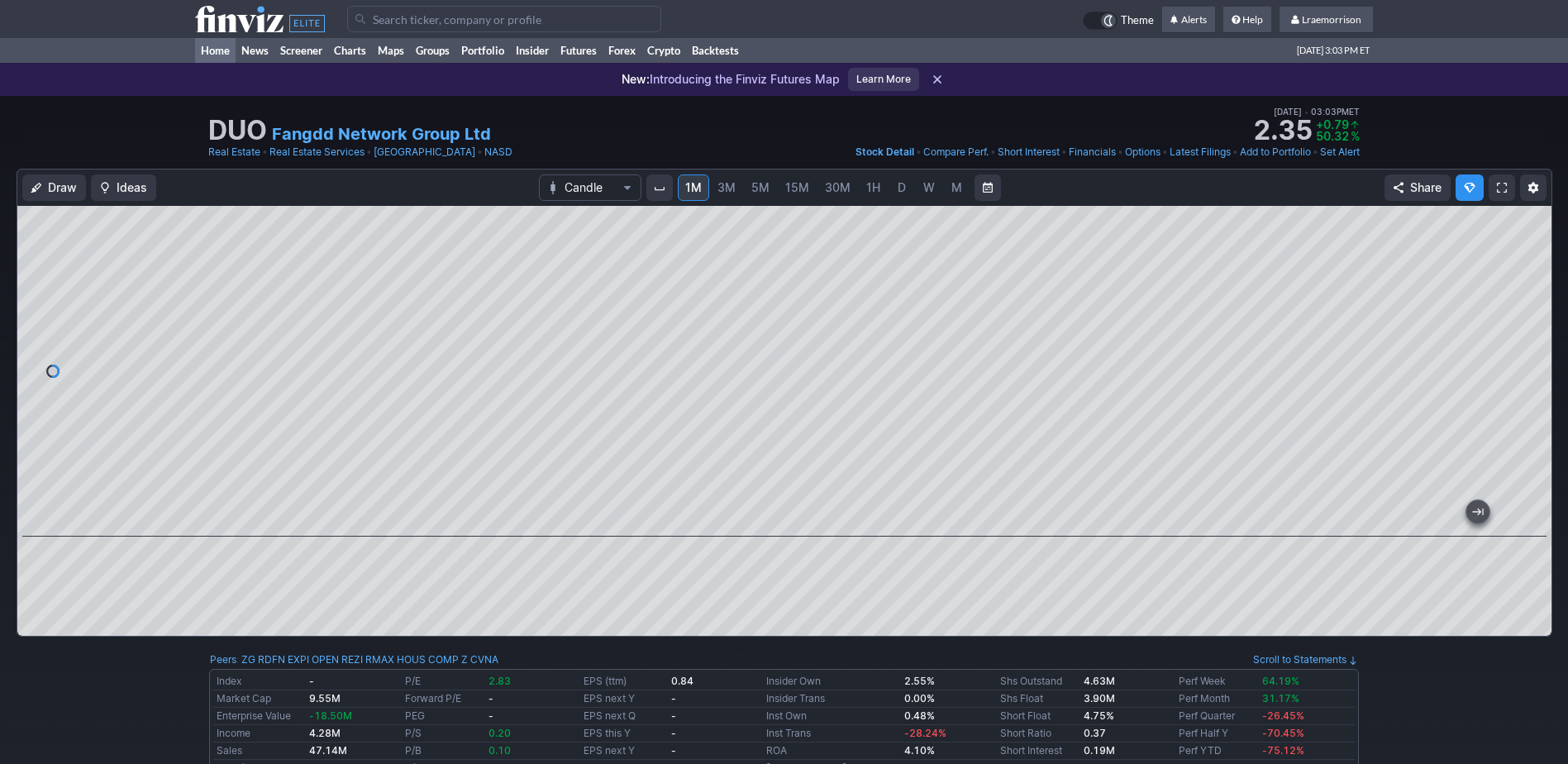
click at [214, 53] on link "Home" at bounding box center [215, 51] width 41 height 25
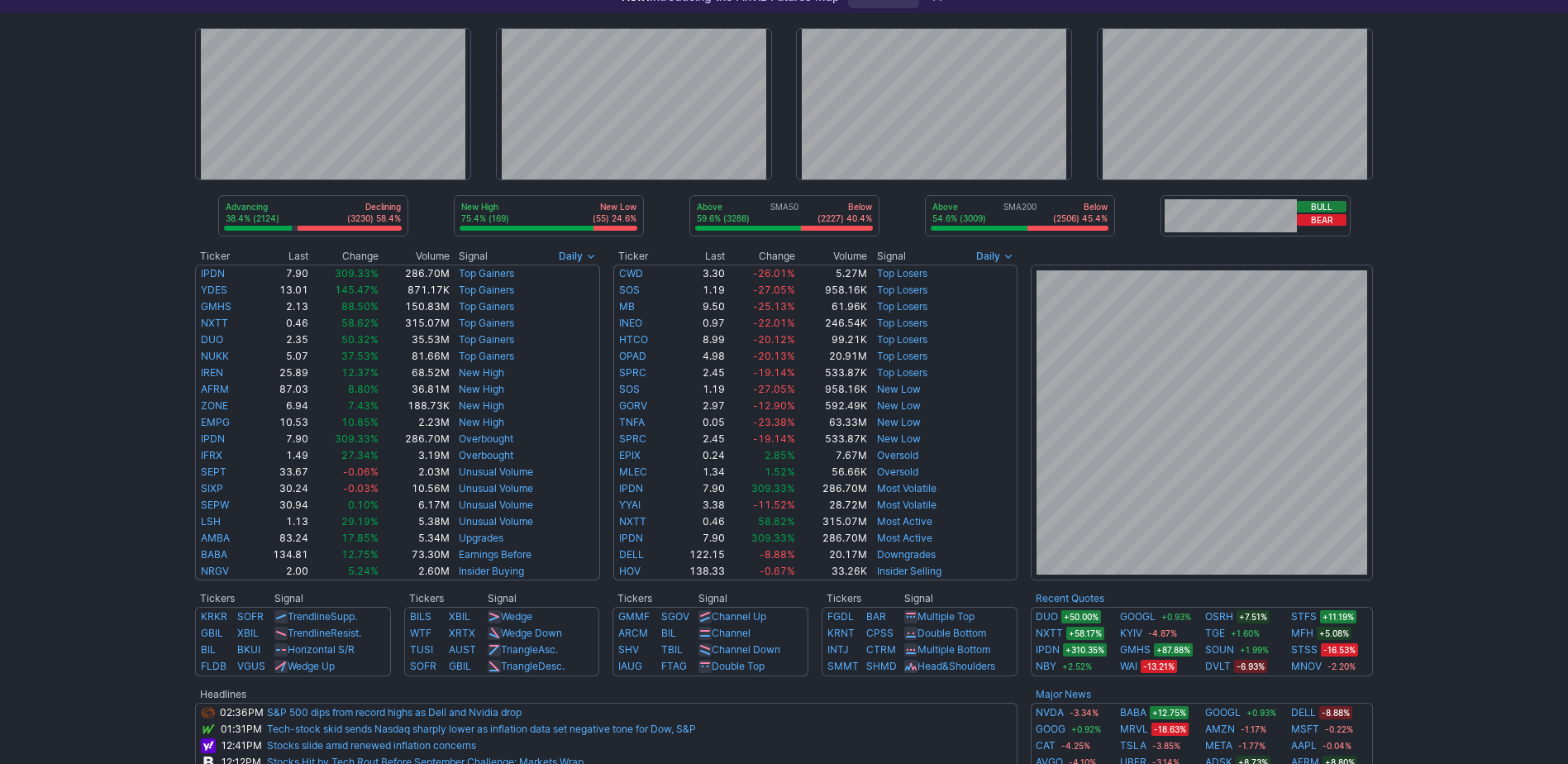
scroll to position [165, 0]
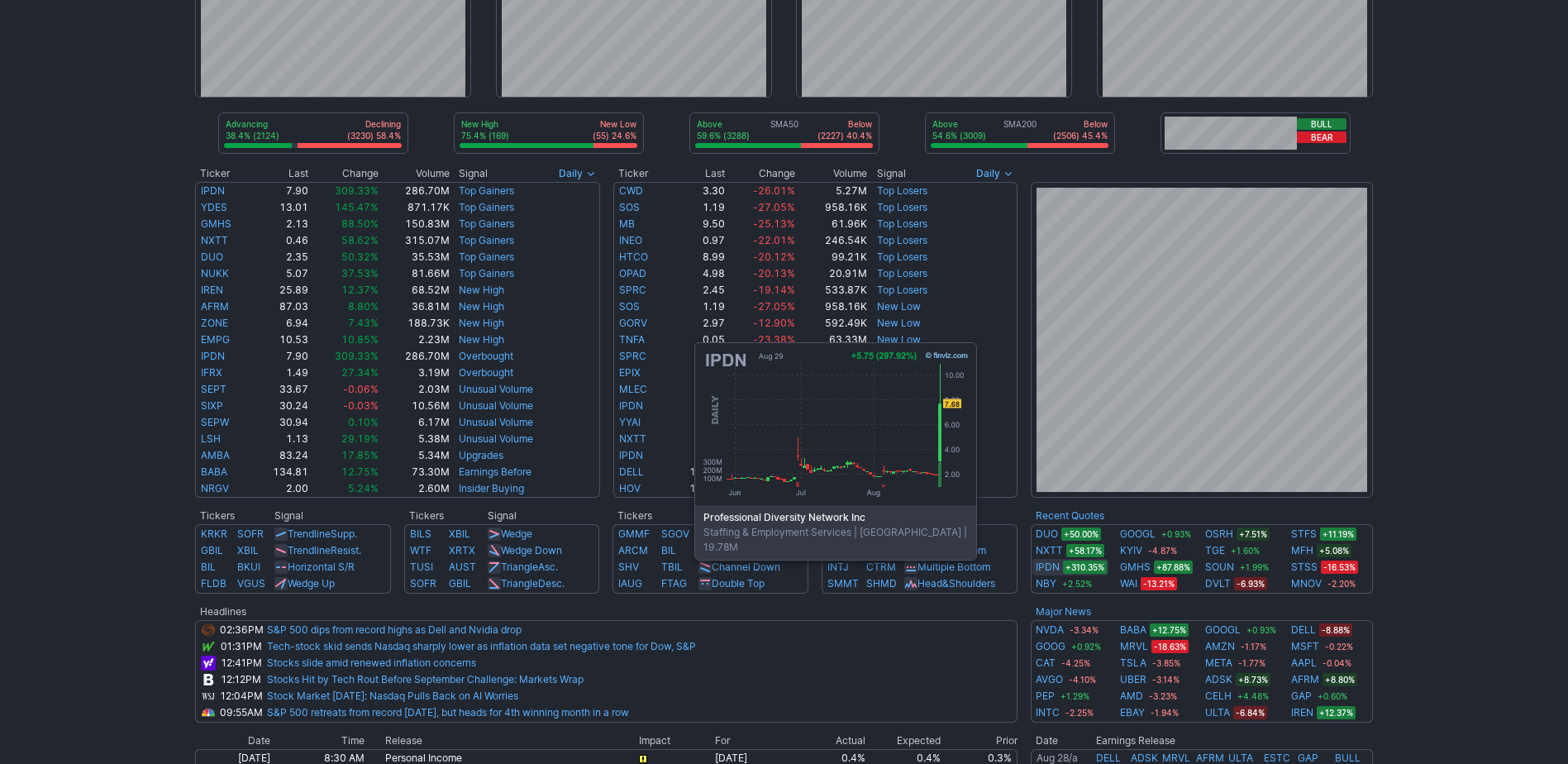
click at [1049, 569] on link "IPDN" at bounding box center [1047, 567] width 24 height 17
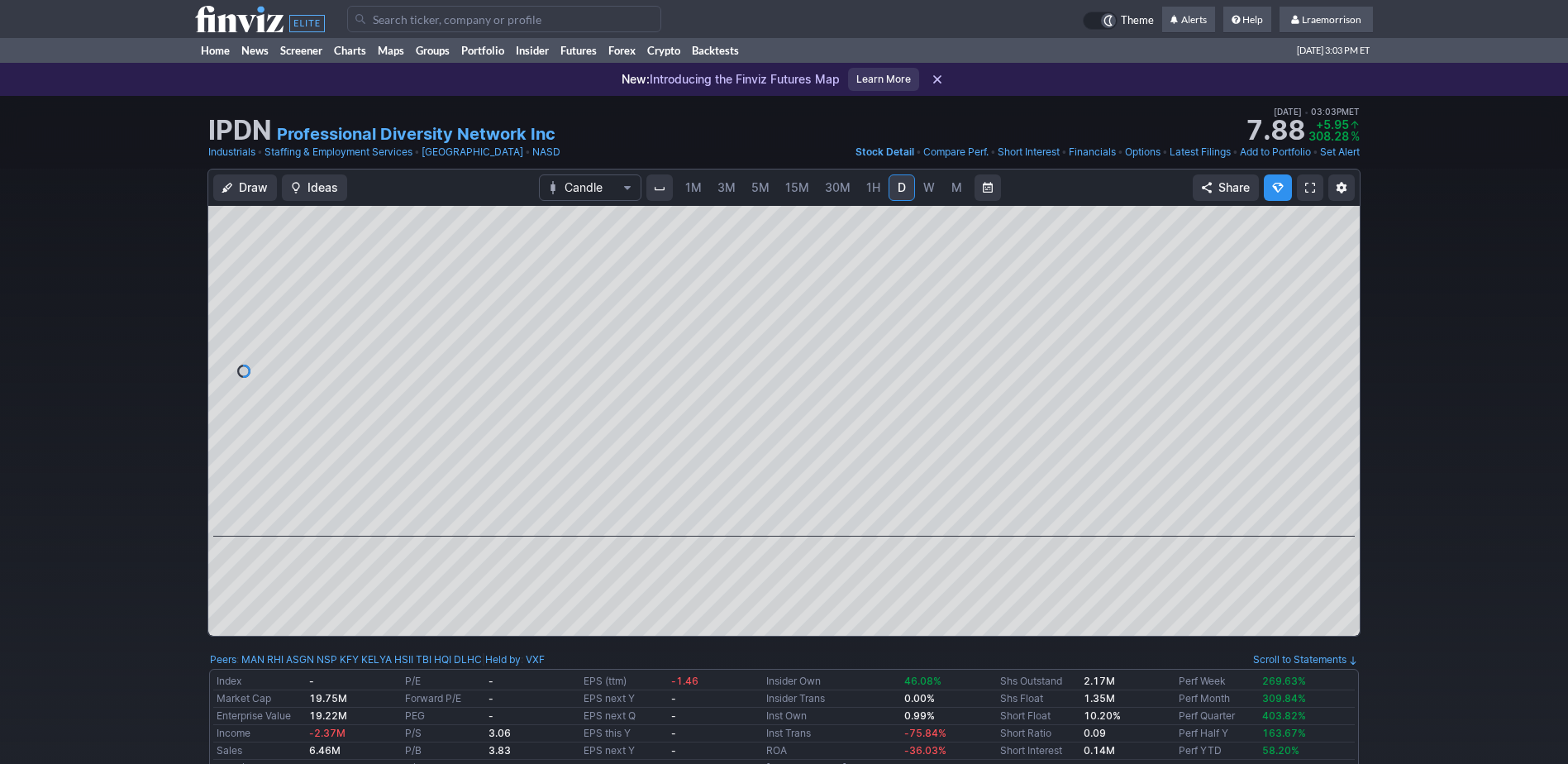
click at [694, 193] on span "1M" at bounding box center [693, 187] width 17 height 14
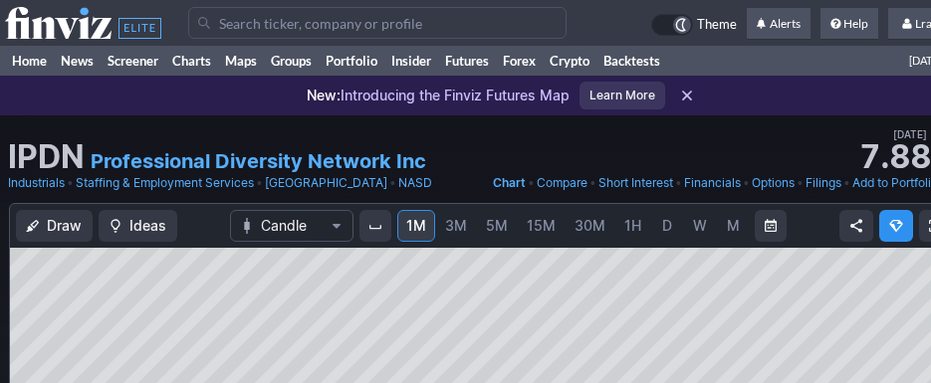
click at [24, 58] on link "Home" at bounding box center [29, 61] width 49 height 30
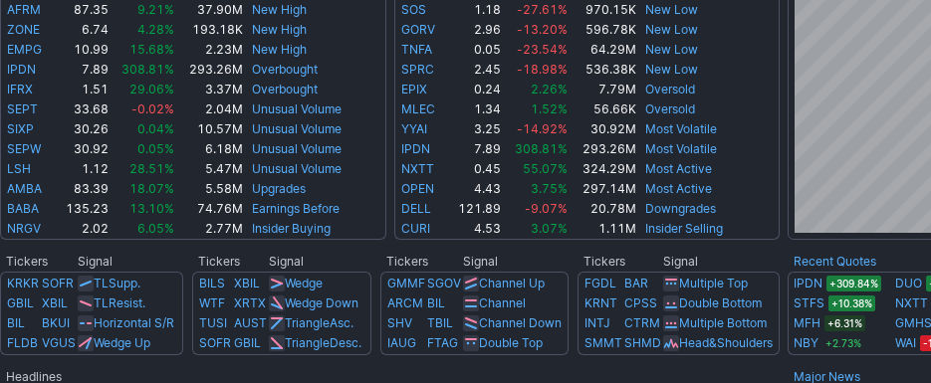
scroll to position [597, 0]
